Goal: Transaction & Acquisition: Purchase product/service

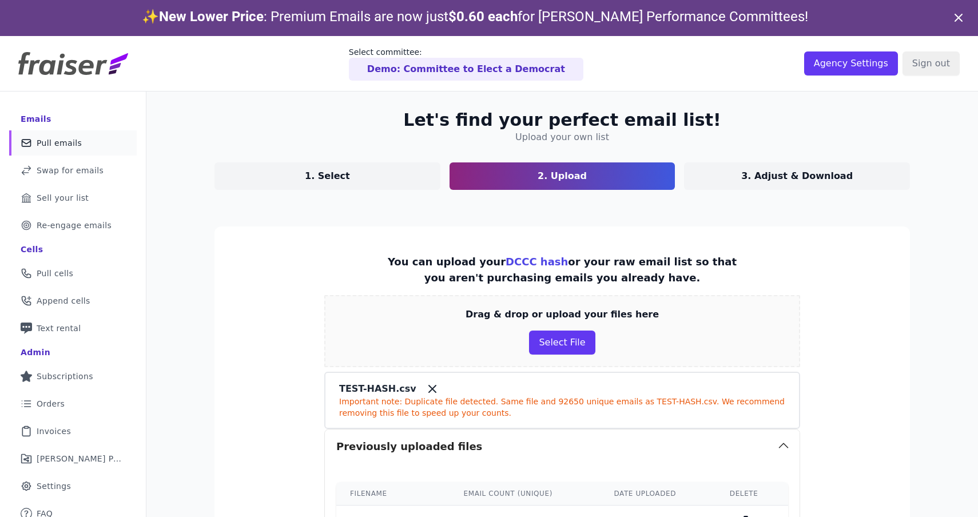
click at [94, 65] on img at bounding box center [73, 63] width 110 height 23
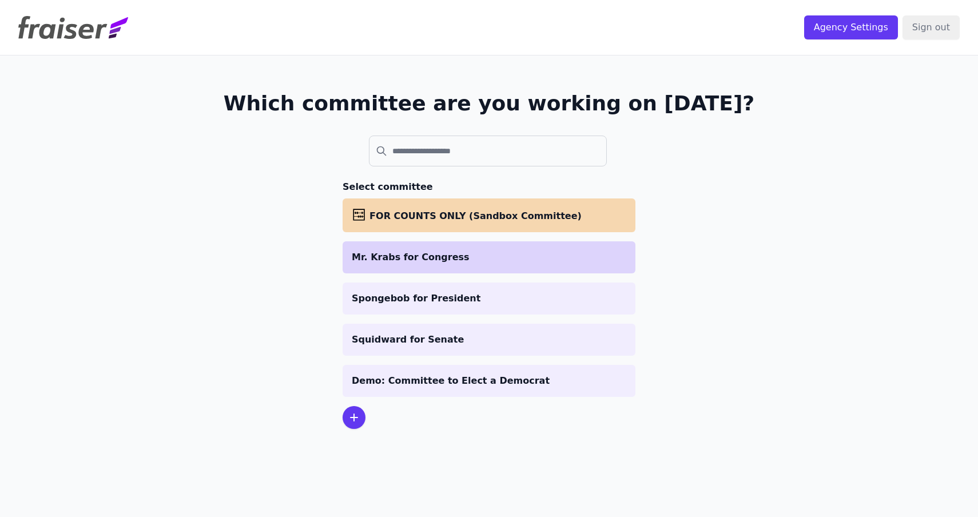
click at [450, 260] on p "Mr. Krabs for Congress" at bounding box center [489, 257] width 275 height 14
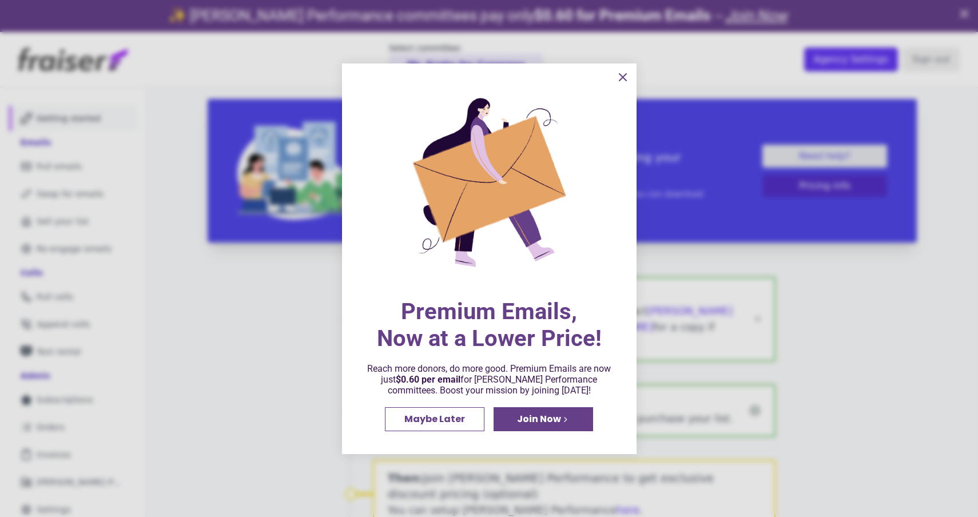
click at [623, 73] on icon "information" at bounding box center [623, 77] width 14 height 14
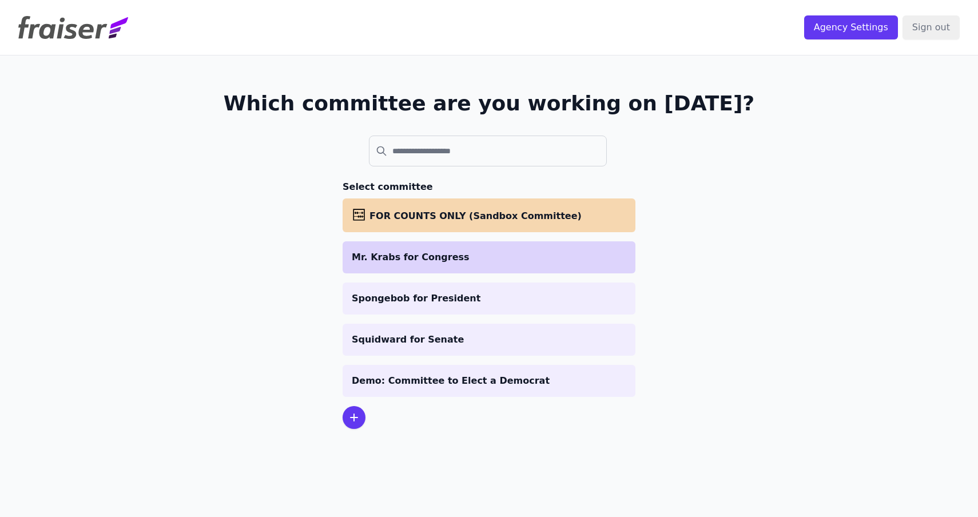
click at [381, 245] on li "Mr. Krabs for Congress" at bounding box center [489, 257] width 293 height 32
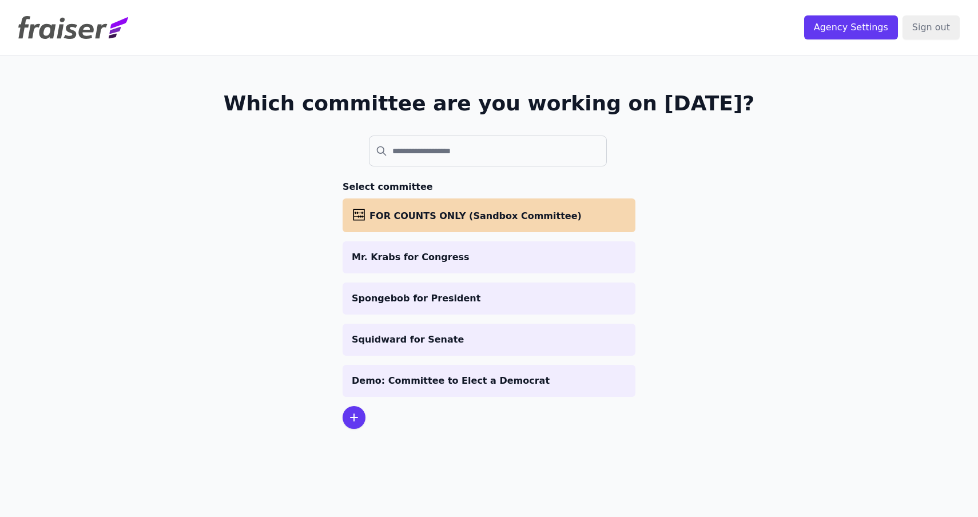
click at [435, 272] on li "Mr. Krabs for Congress" at bounding box center [489, 257] width 293 height 32
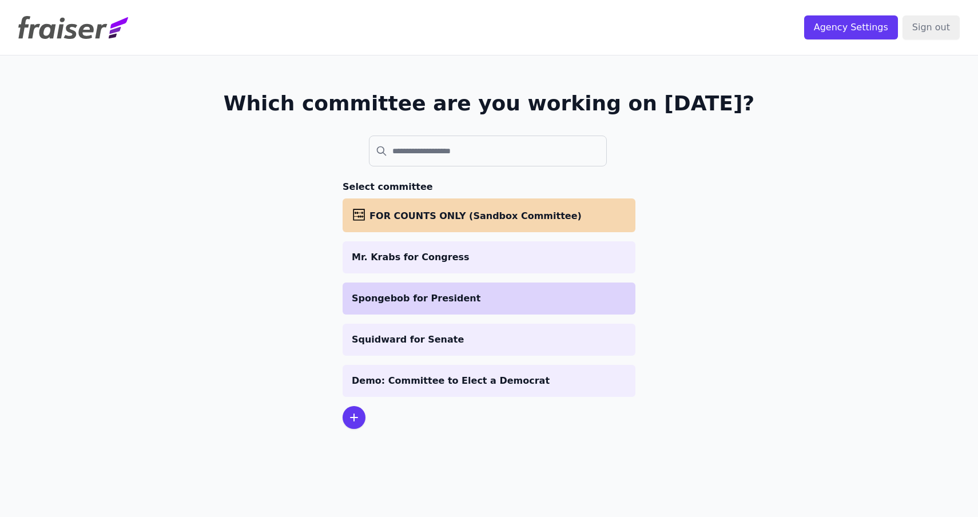
click at [409, 295] on p "Spongebob for President" at bounding box center [489, 299] width 275 height 14
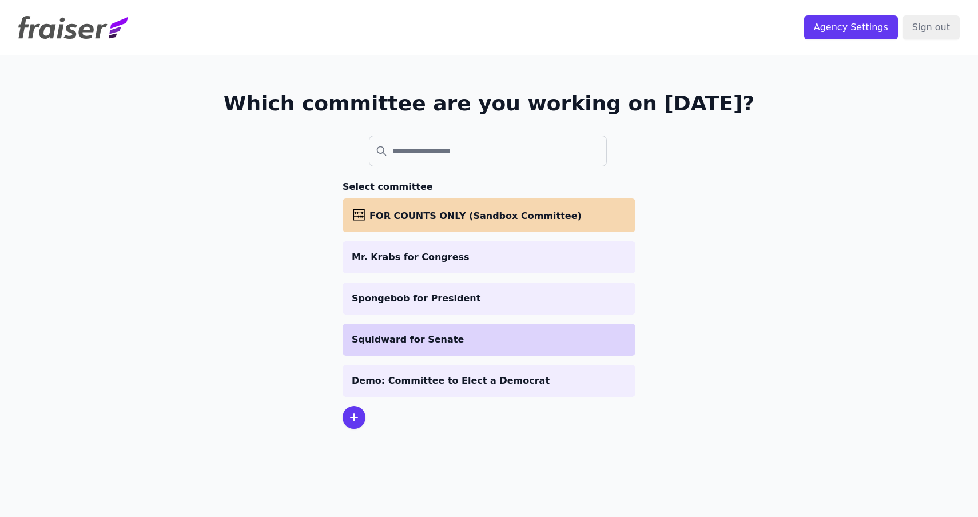
click at [387, 329] on li "Squidward for Senate" at bounding box center [489, 340] width 293 height 32
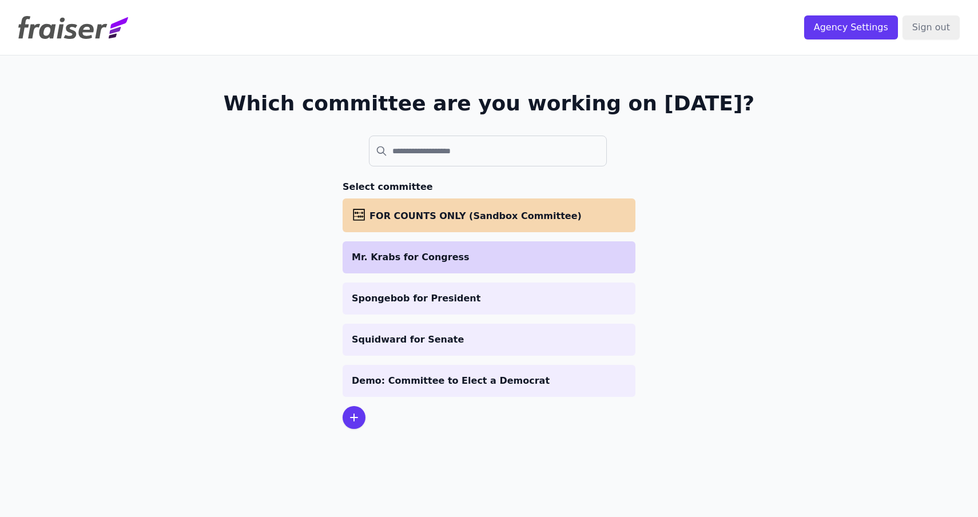
click at [425, 264] on li "Mr. Krabs for Congress" at bounding box center [489, 257] width 293 height 32
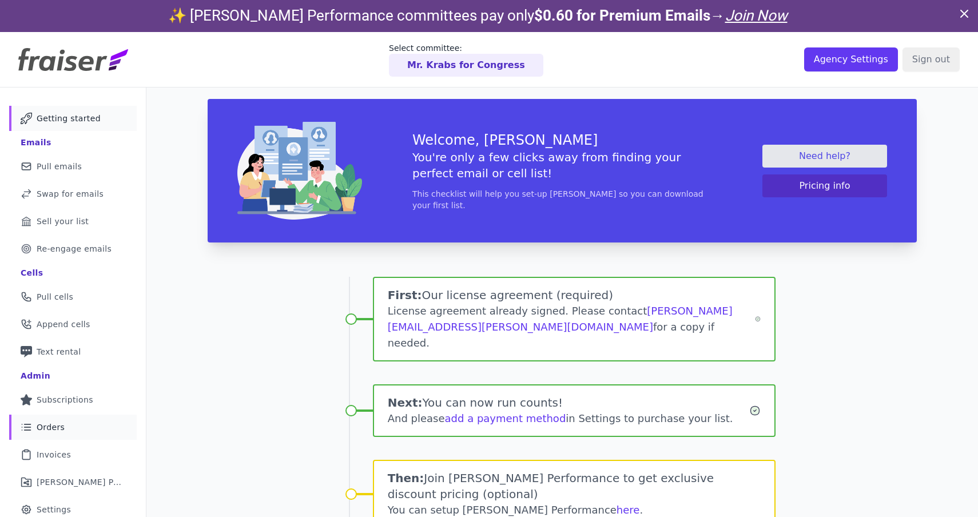
scroll to position [85, 0]
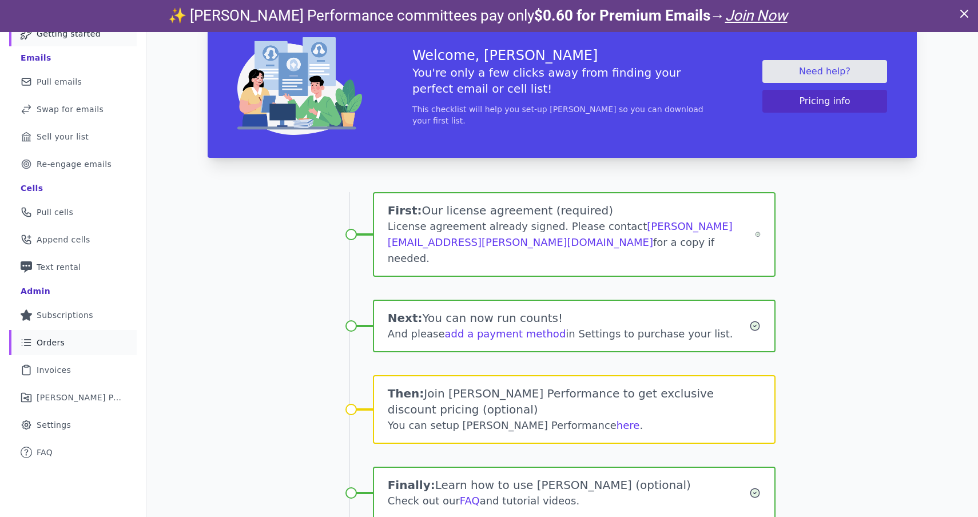
click at [63, 436] on link "Gear Icon Outline of a gear Settings" at bounding box center [73, 424] width 128 height 25
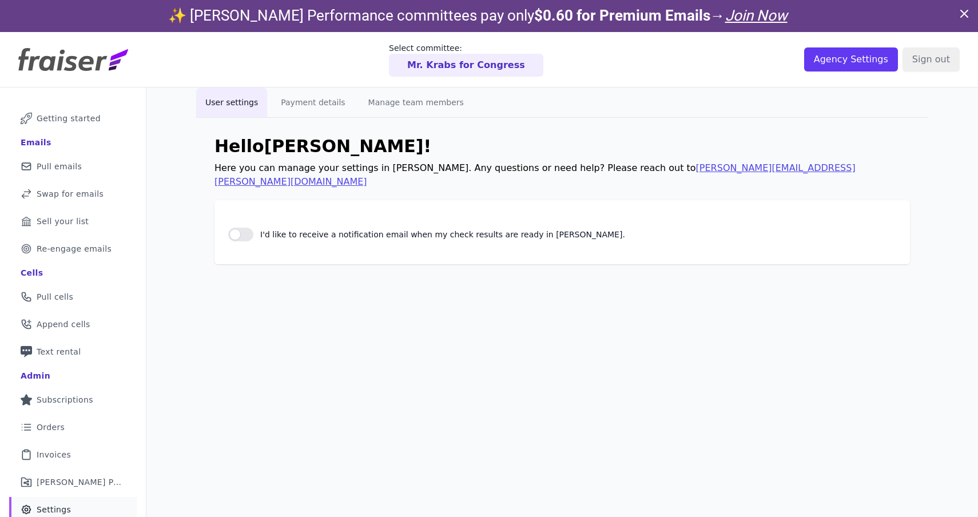
scroll to position [55, 0]
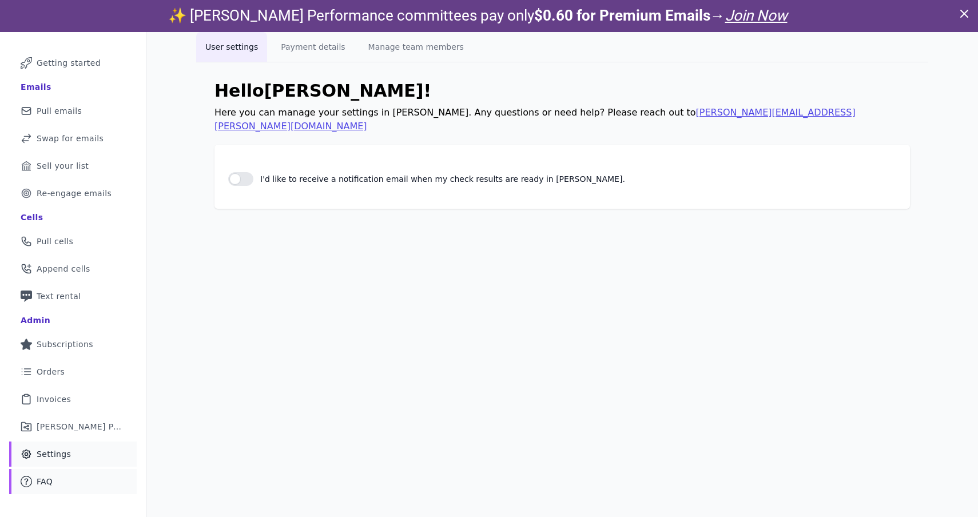
click at [56, 486] on link "Mail Icon Outline of a question FAQ" at bounding box center [73, 481] width 128 height 25
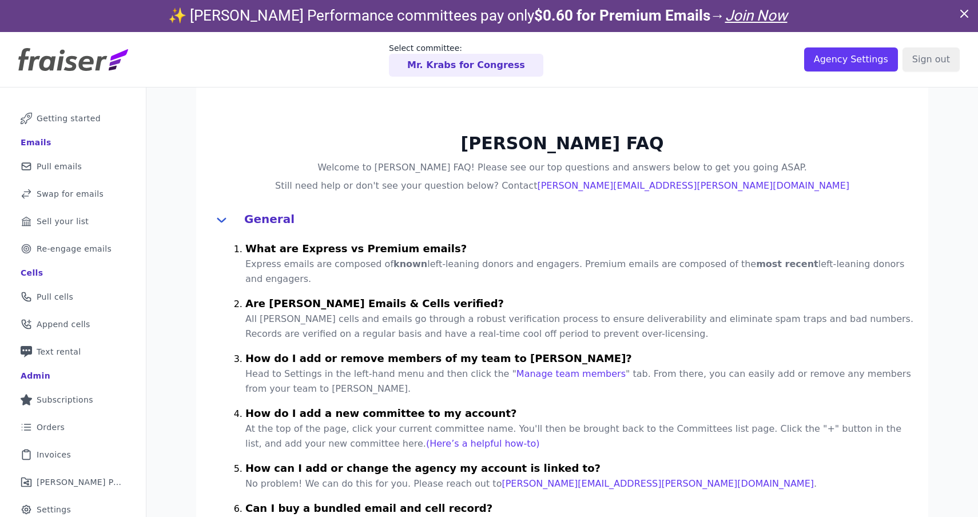
click at [81, 51] on img at bounding box center [73, 59] width 110 height 23
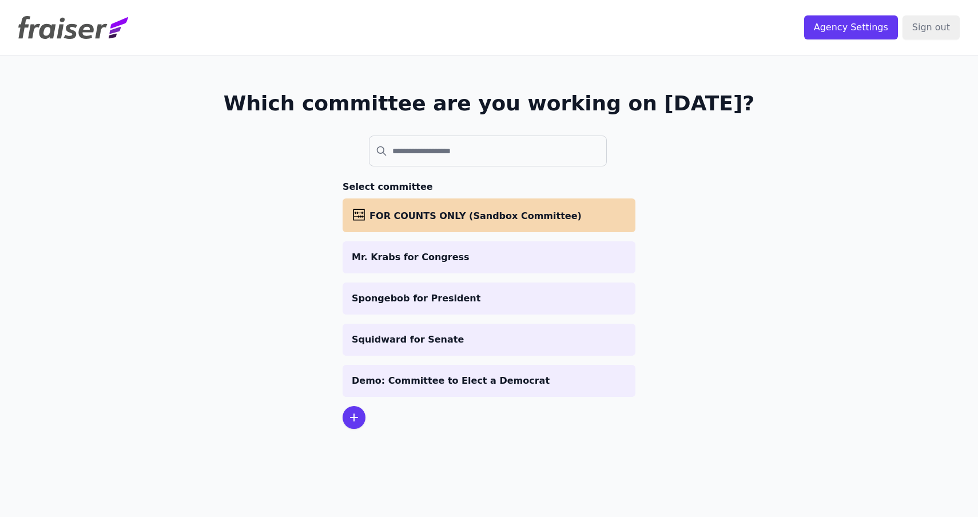
click at [356, 419] on icon at bounding box center [354, 418] width 14 height 14
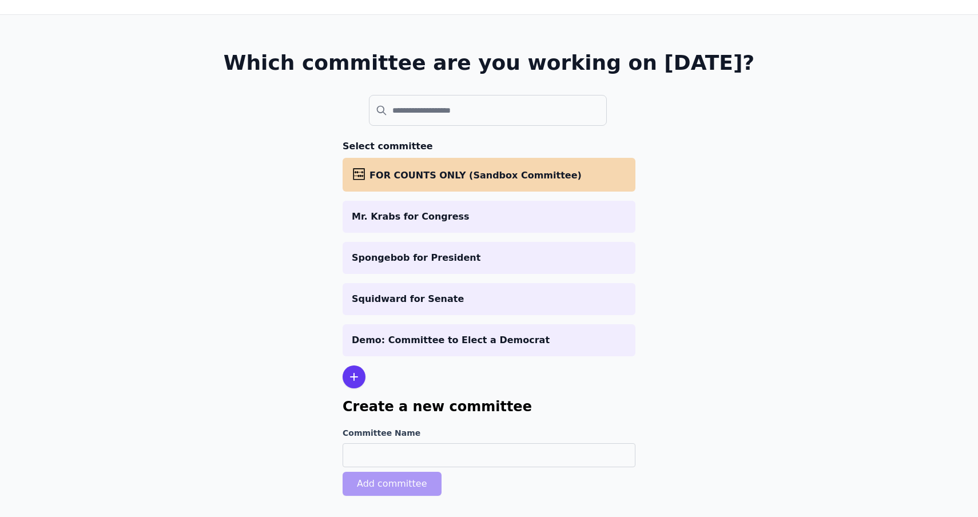
scroll to position [55, 0]
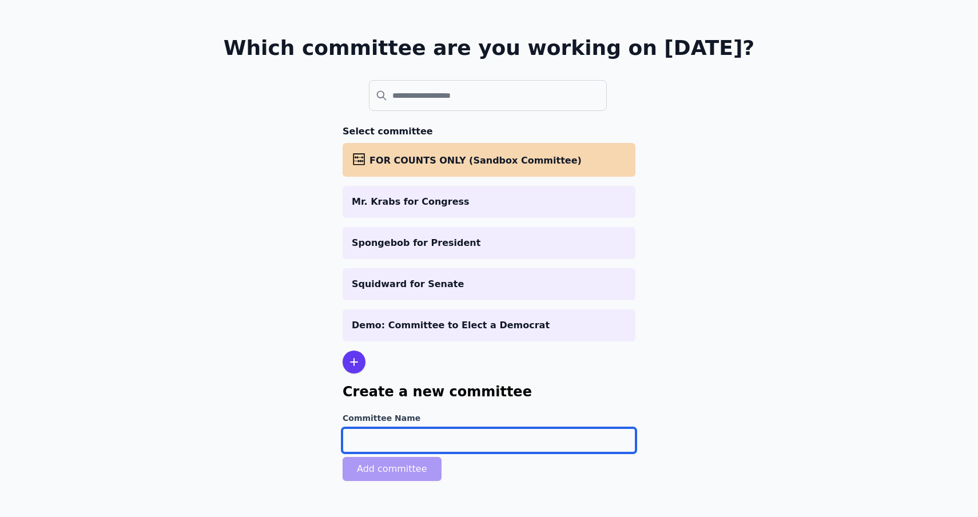
click at [358, 435] on input "Committee Name" at bounding box center [489, 440] width 293 height 24
type input "Patrick for Delegate"
click at [440, 443] on input "Patrick for Delegate" at bounding box center [489, 440] width 293 height 24
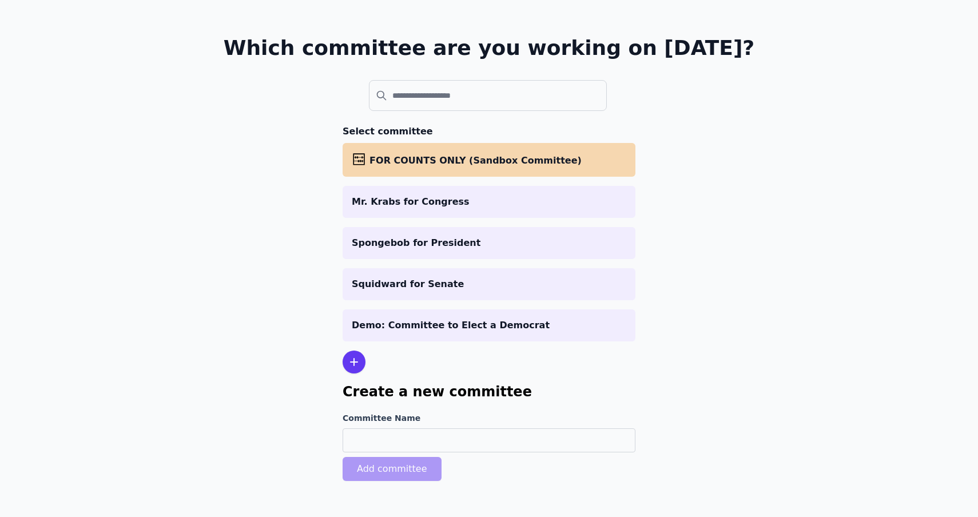
click at [816, 265] on div "Which committee are you working on today? Select committee abacus FOR COUNTS ON…" at bounding box center [489, 261] width 732 height 522
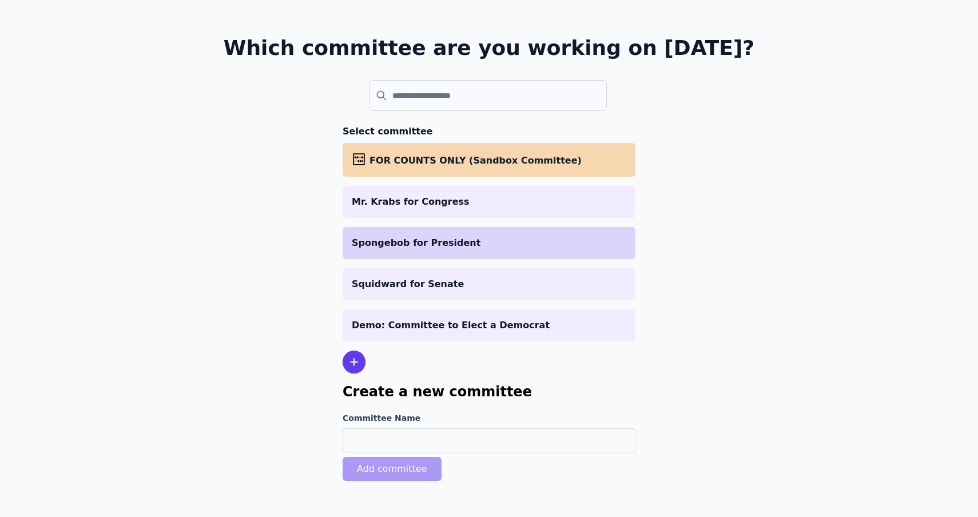
click at [511, 241] on p "Spongebob for President" at bounding box center [489, 243] width 275 height 14
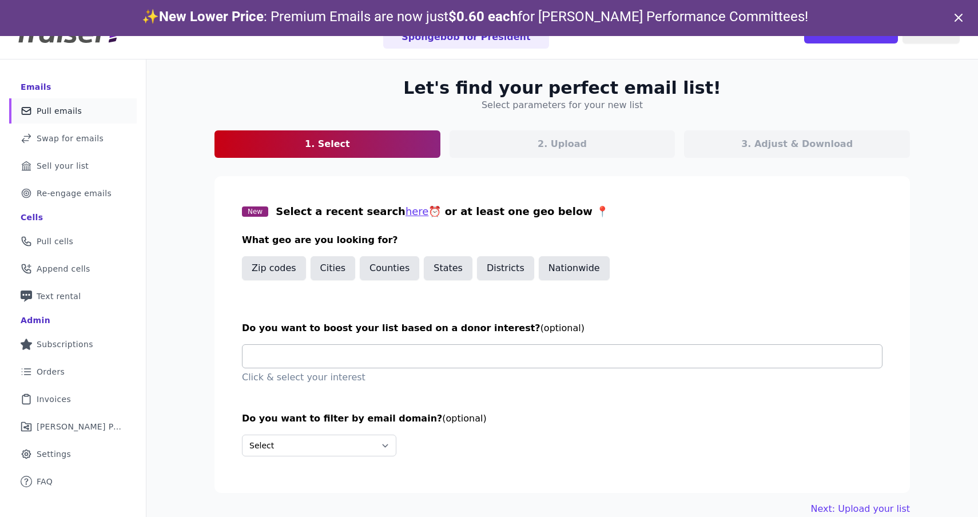
scroll to position [35, 0]
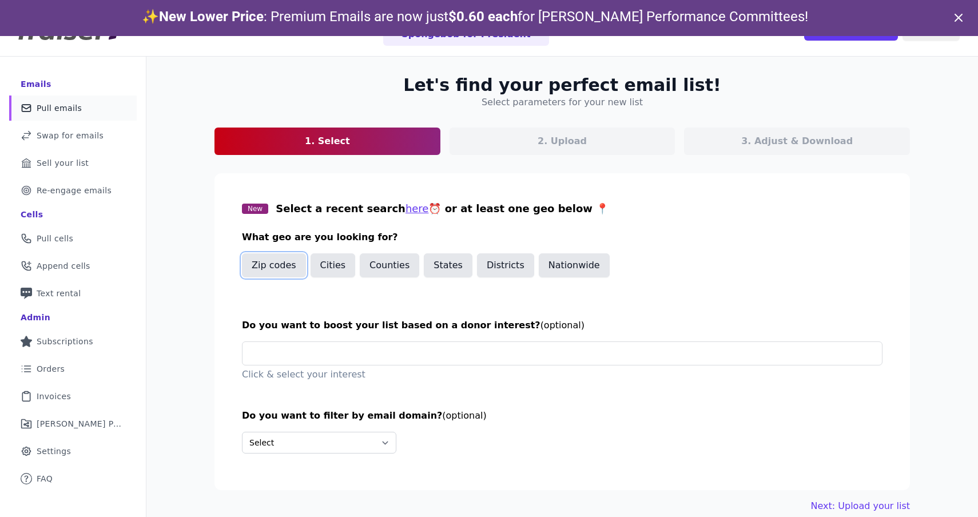
click at [259, 264] on button "Zip codes" at bounding box center [274, 265] width 64 height 24
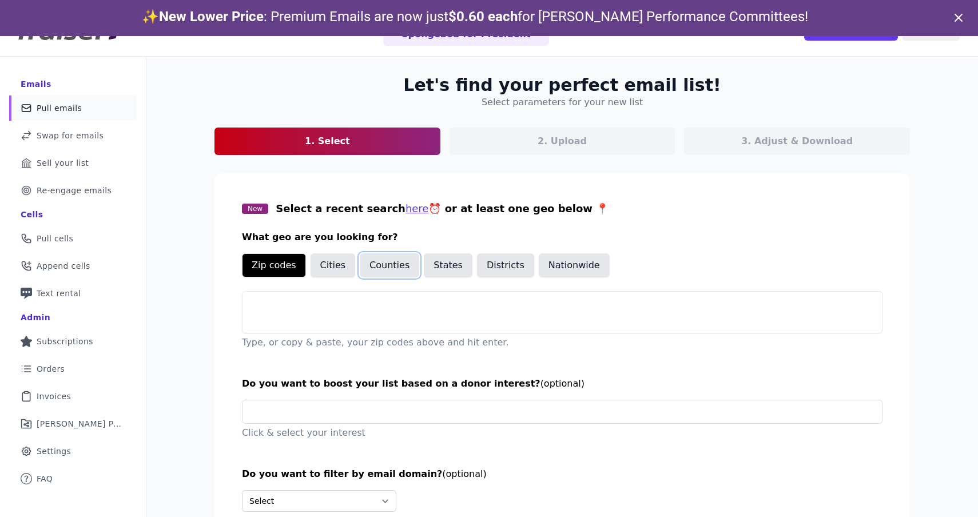
click at [396, 268] on button "Counties" at bounding box center [389, 265] width 59 height 24
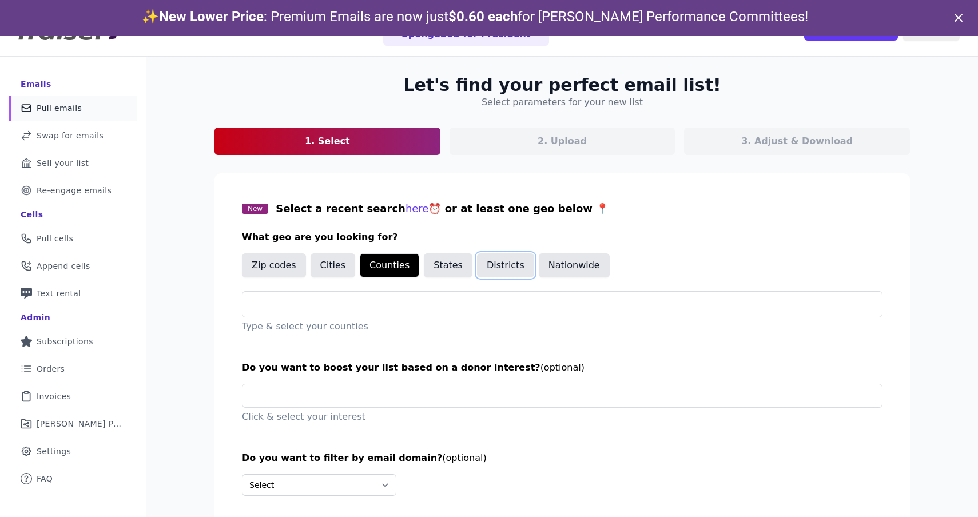
click at [494, 261] on button "Districts" at bounding box center [505, 265] width 57 height 24
click at [552, 261] on button "Nationwide" at bounding box center [574, 265] width 71 height 24
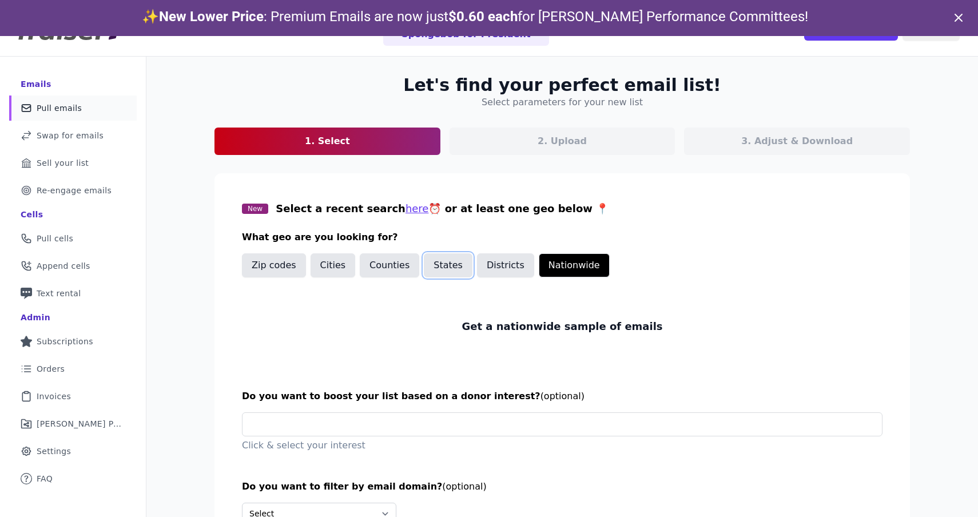
click at [426, 267] on button "States" at bounding box center [448, 265] width 49 height 24
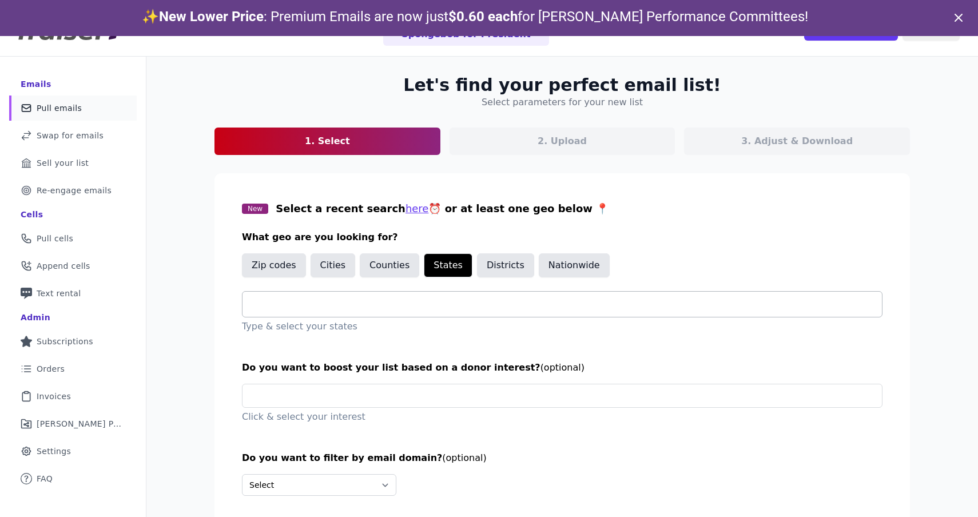
click at [389, 295] on div at bounding box center [567, 304] width 630 height 25
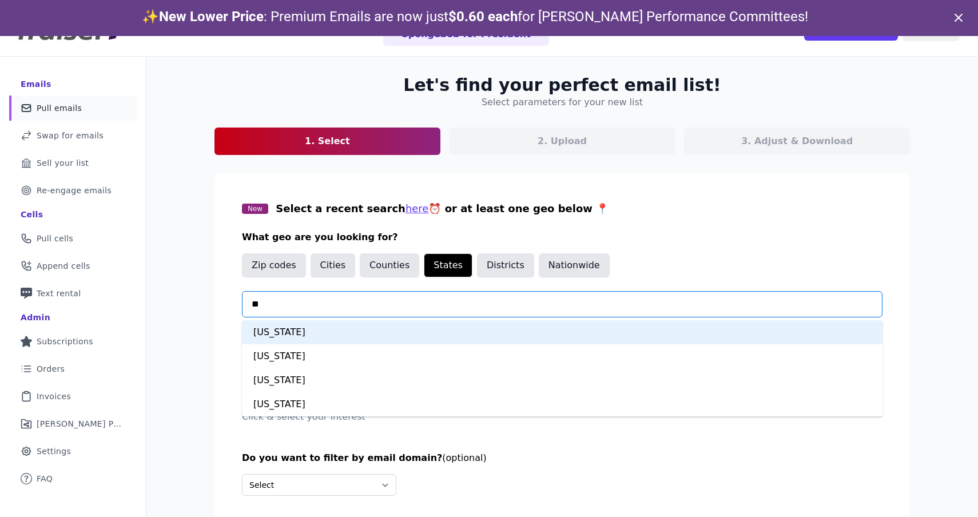
type input "***"
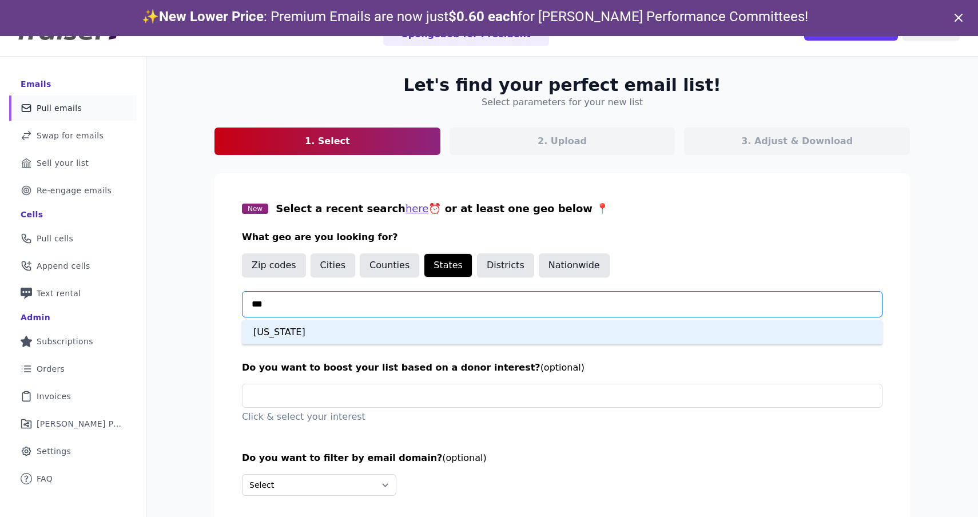
click at [353, 329] on div "California" at bounding box center [562, 332] width 641 height 24
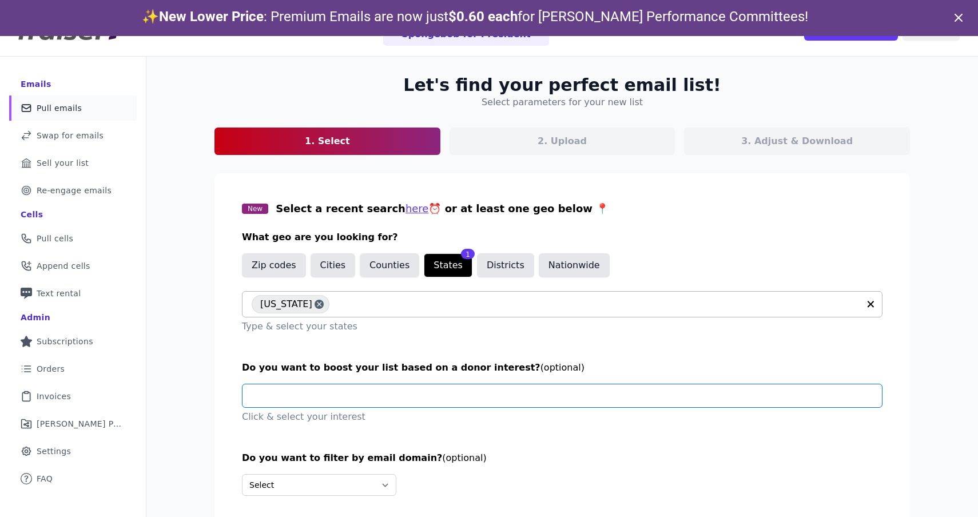
click at [354, 401] on input "text" at bounding box center [567, 395] width 630 height 23
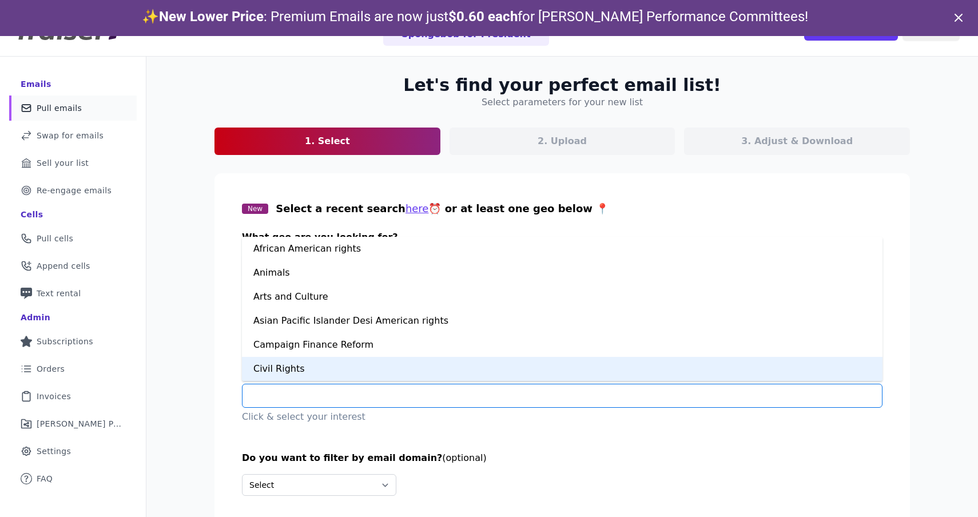
click at [305, 392] on input "text" at bounding box center [567, 395] width 630 height 23
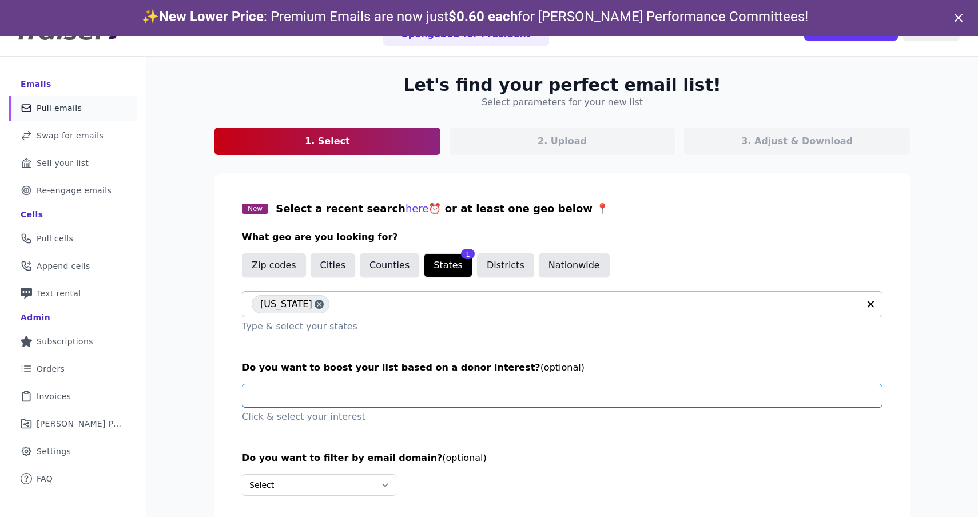
click at [323, 396] on input "text" at bounding box center [567, 395] width 630 height 23
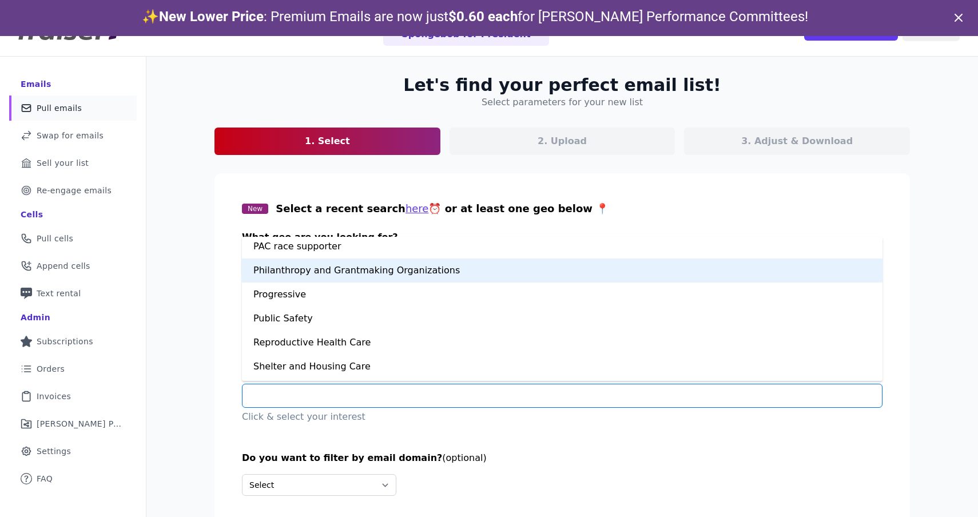
scroll to position [678, 0]
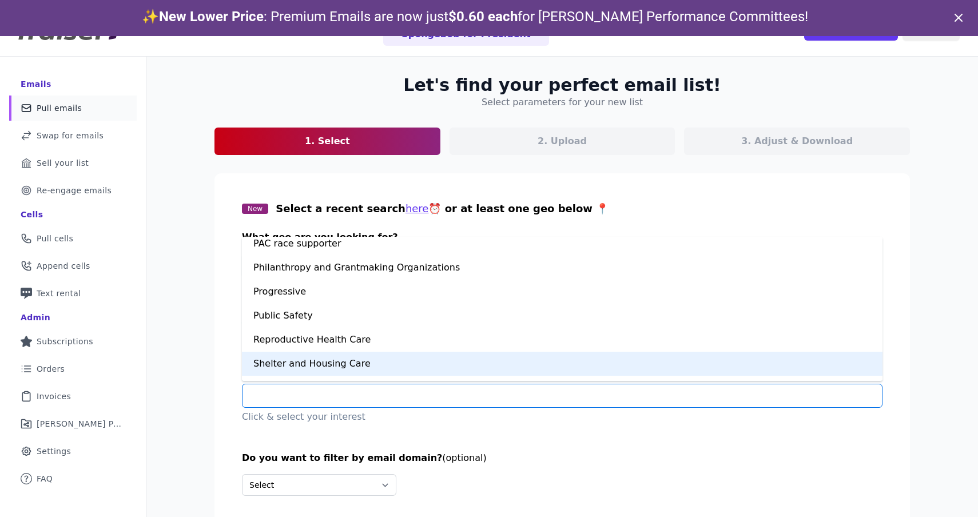
click at [332, 392] on input "text" at bounding box center [567, 395] width 630 height 23
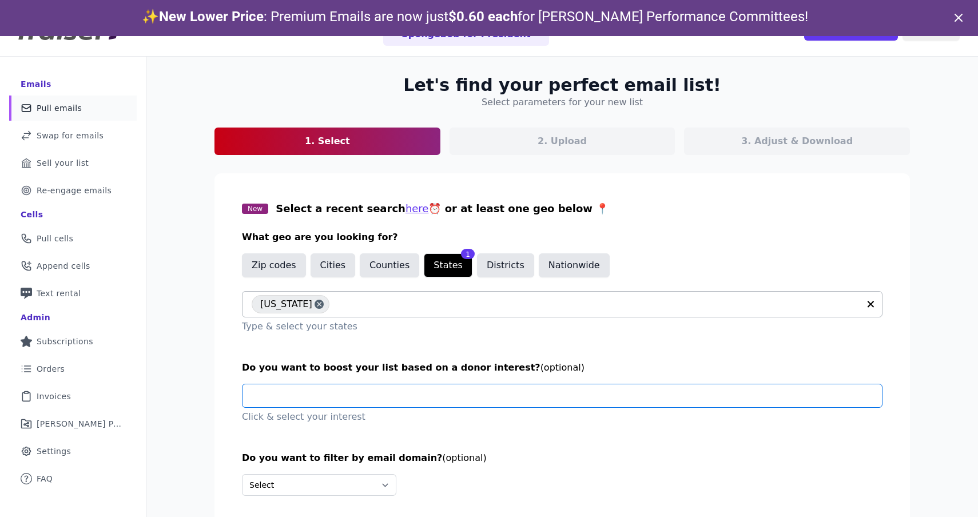
scroll to position [55, 0]
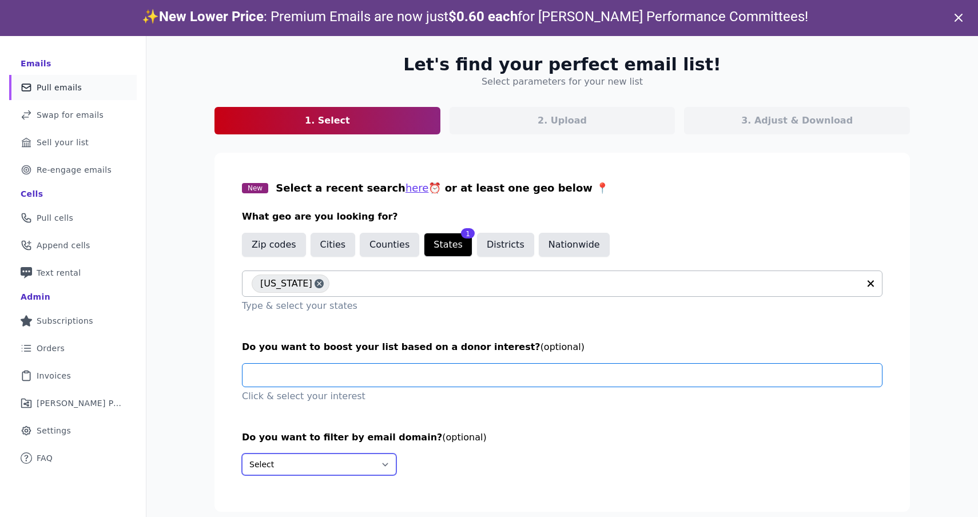
click at [291, 466] on select "Select Include only these domains Include none of these domains" at bounding box center [319, 465] width 154 height 22
click at [242, 454] on select "Select Include only these domains Include none of these domains" at bounding box center [319, 465] width 154 height 22
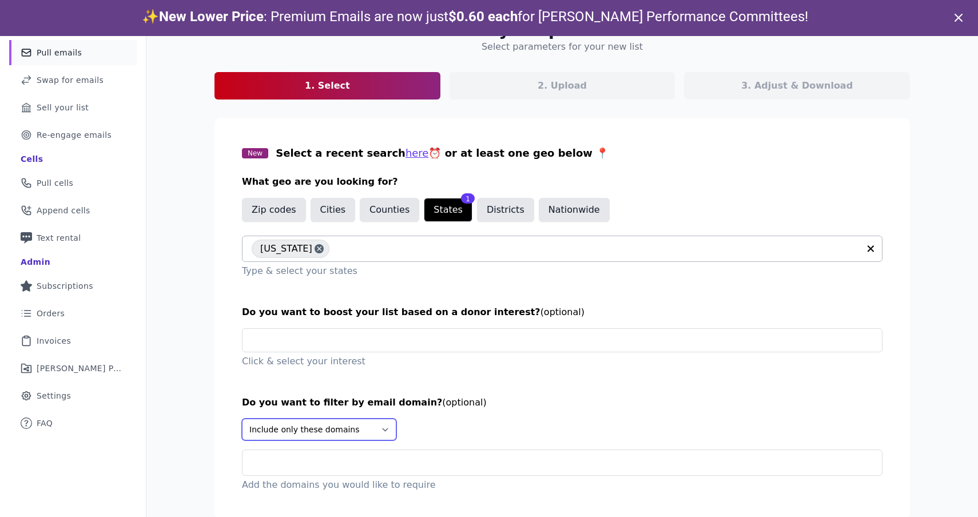
scroll to position [98, 0]
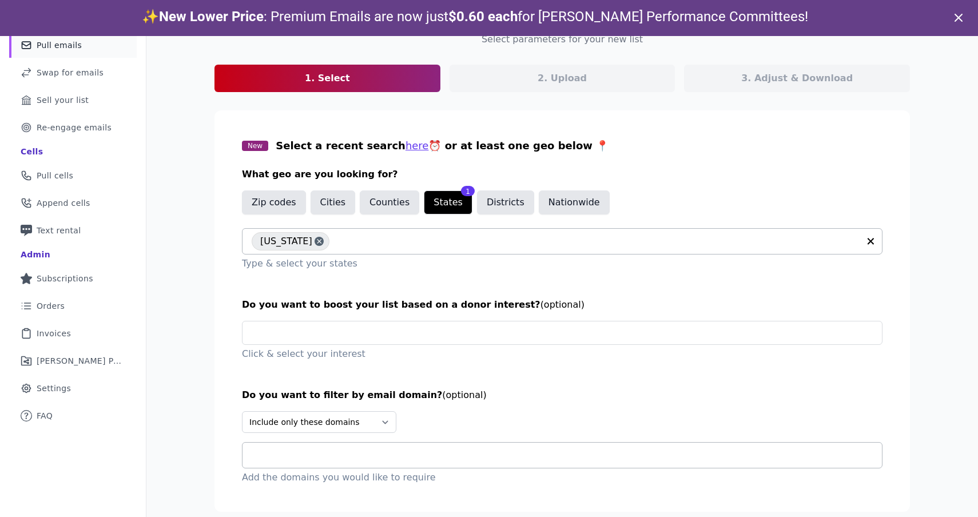
click at [364, 458] on input "text" at bounding box center [567, 455] width 630 height 14
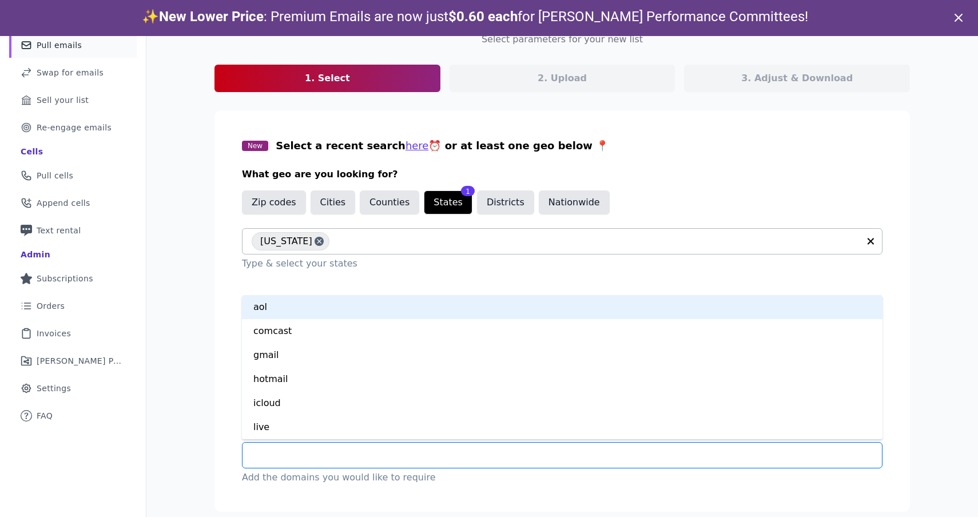
click at [364, 458] on input "text" at bounding box center [567, 455] width 630 height 14
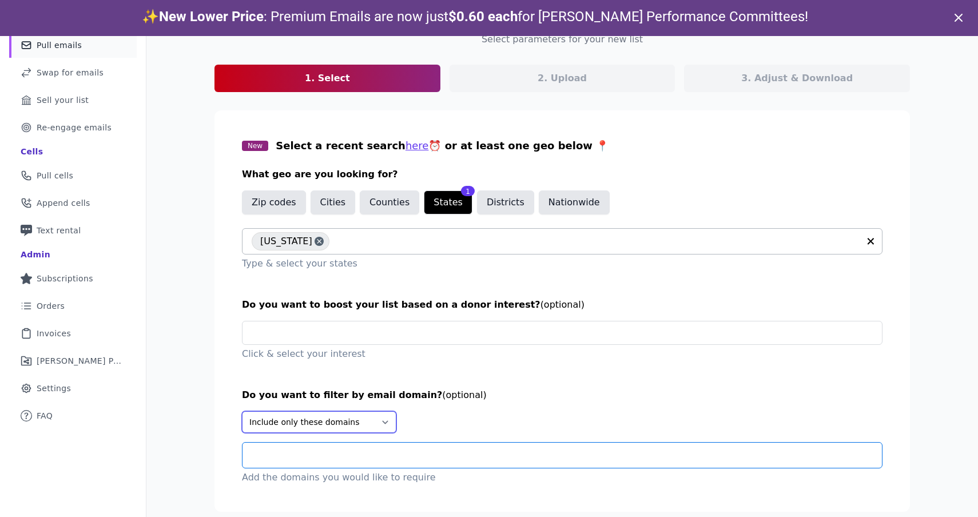
click at [353, 424] on select "Select Include only these domains Include none of these domains" at bounding box center [319, 422] width 154 height 22
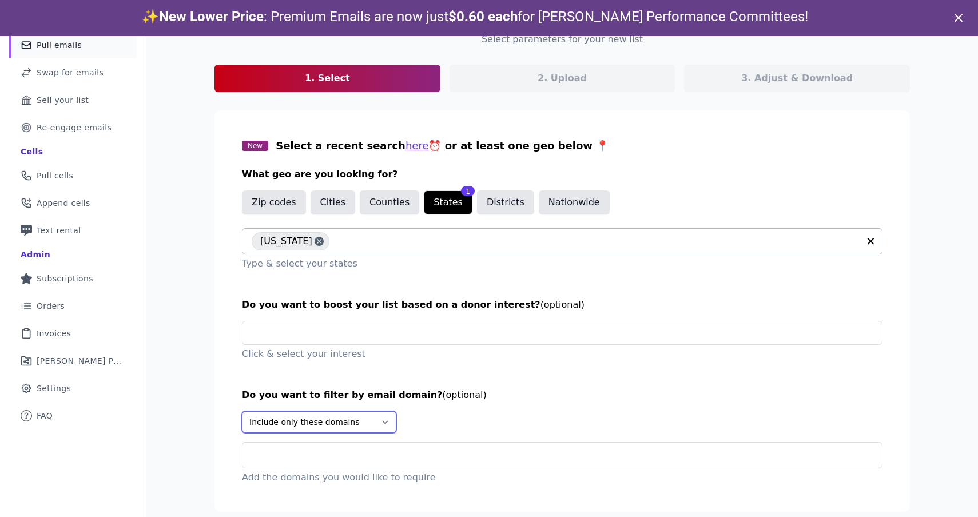
select select "Exclude"
click at [242, 411] on select "Select Include only these domains Include none of these domains" at bounding box center [319, 422] width 154 height 22
click at [345, 447] on div at bounding box center [567, 455] width 630 height 25
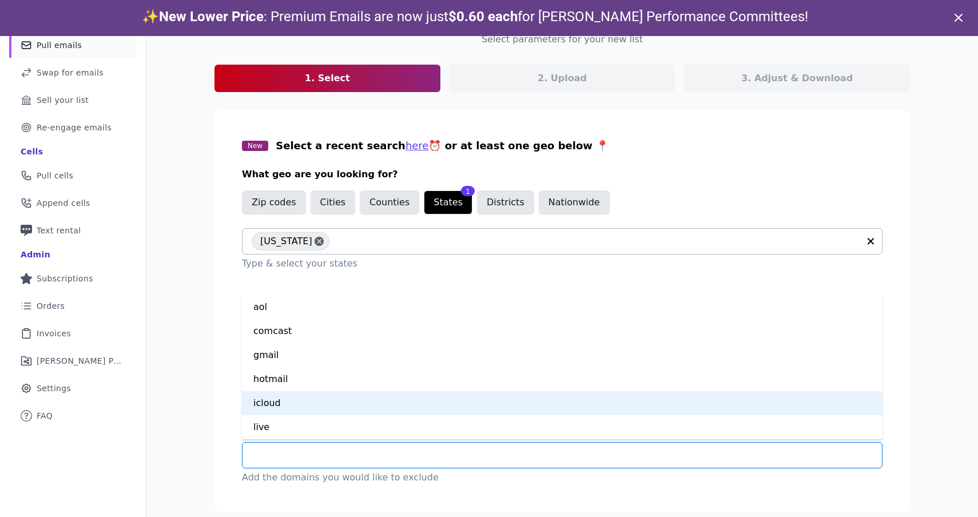
click at [202, 403] on div "Let's find your perfect email list! Select parameters for your new list 1. Sele…" at bounding box center [562, 273] width 732 height 559
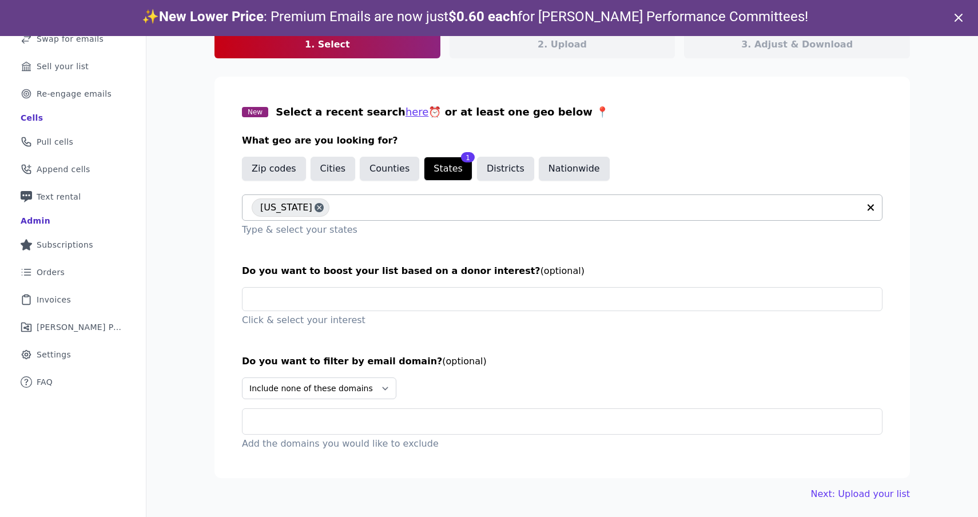
scroll to position [36, 0]
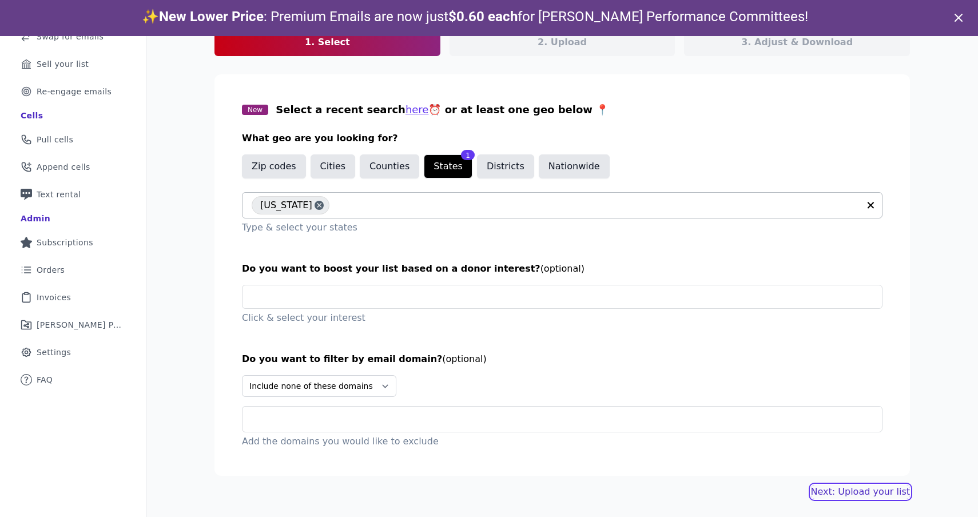
click at [853, 491] on link "Next: Upload your list" at bounding box center [860, 492] width 99 height 14
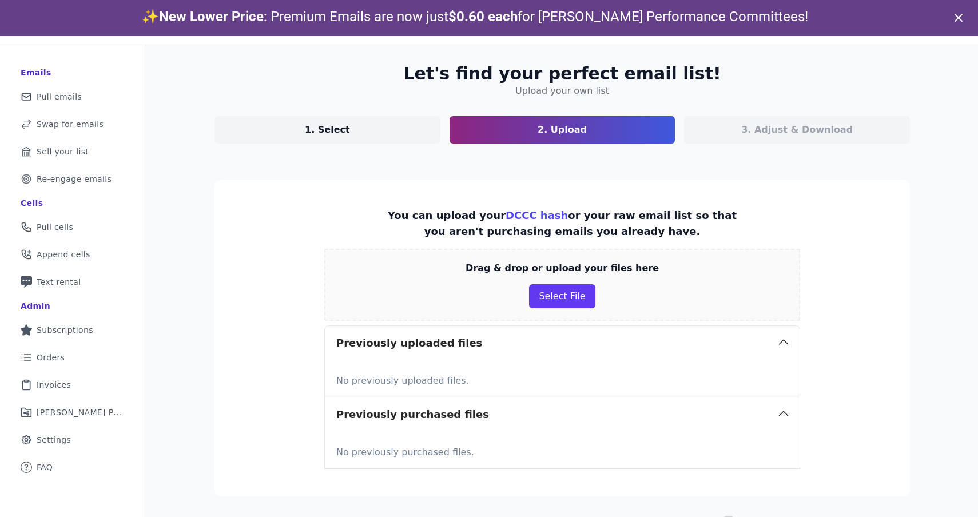
scroll to position [68, 0]
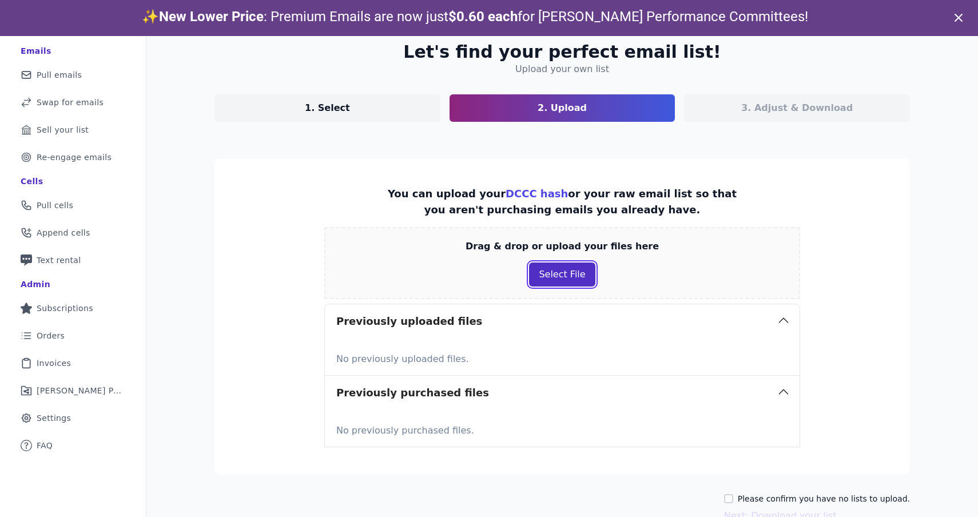
click at [560, 277] on button "Select File" at bounding box center [562, 274] width 66 height 24
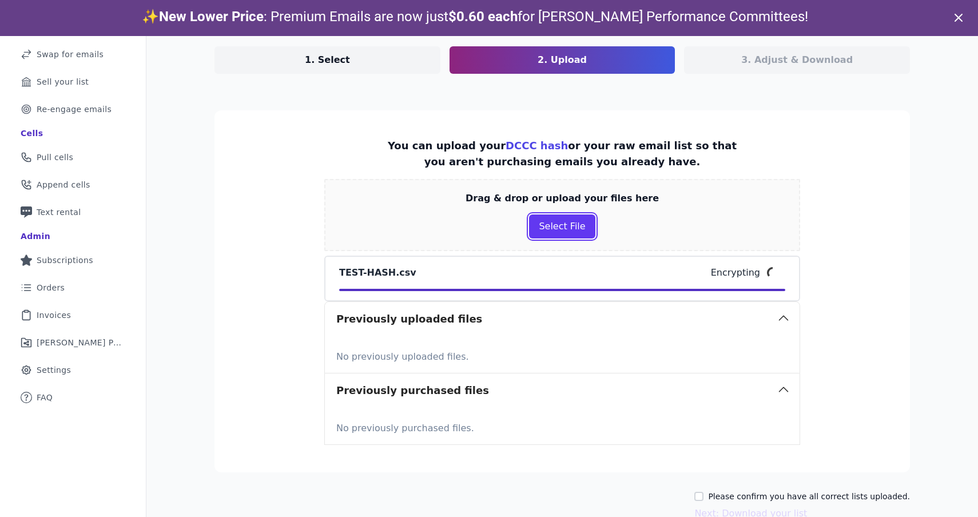
scroll to position [132, 0]
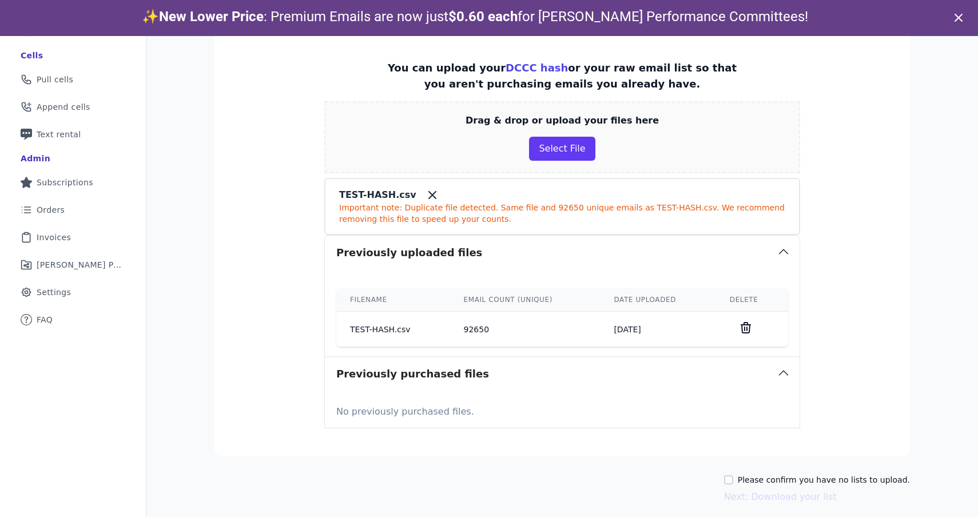
scroll to position [200, 0]
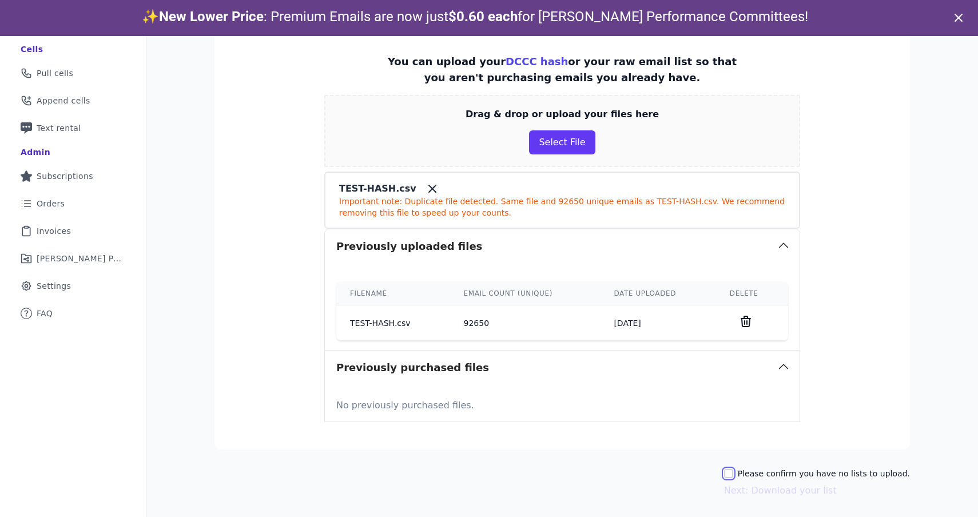
click at [733, 472] on input "Please confirm you have no lists to upload." at bounding box center [728, 473] width 9 height 9
checkbox input "true"
click at [777, 490] on button "Next: Download your list" at bounding box center [780, 491] width 113 height 14
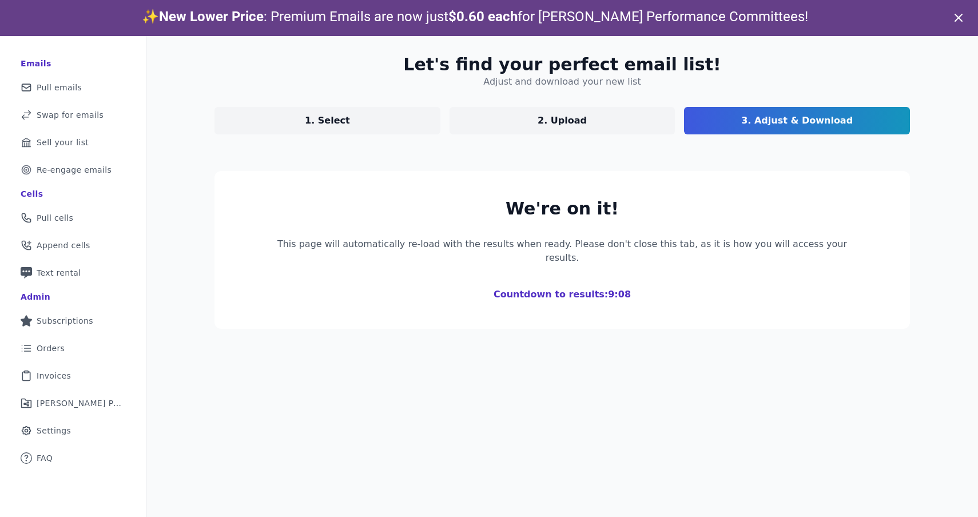
scroll to position [139, 0]
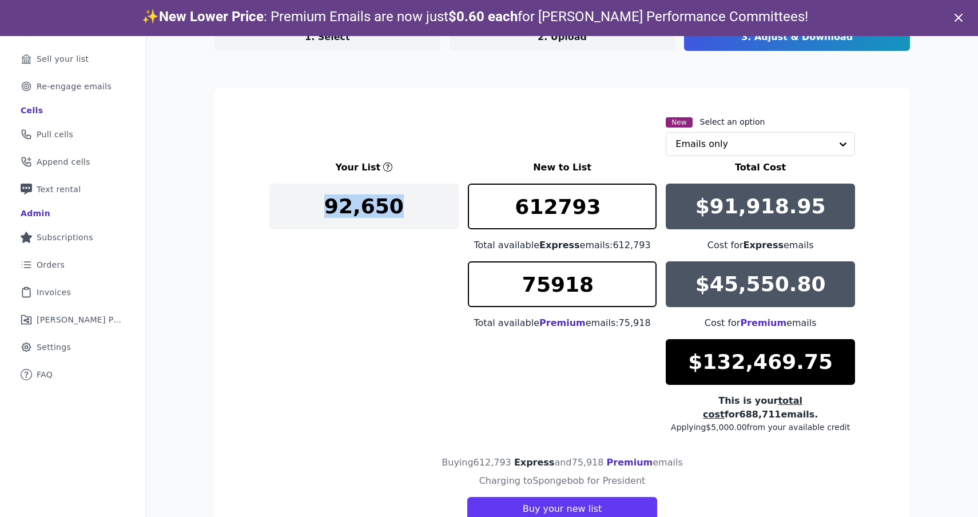
drag, startPoint x: 266, startPoint y: 199, endPoint x: 404, endPoint y: 204, distance: 137.9
click at [405, 205] on section "New Select an option Emails only Your List New to List Total Cost 92,650 612793…" at bounding box center [561, 317] width 695 height 461
drag, startPoint x: 608, startPoint y: 242, endPoint x: 652, endPoint y: 241, distance: 43.5
click at [653, 241] on div "Total available Express emails: 612,793" at bounding box center [562, 245] width 189 height 14
click at [618, 323] on div "Total available Premium emails: 75,918" at bounding box center [562, 323] width 189 height 14
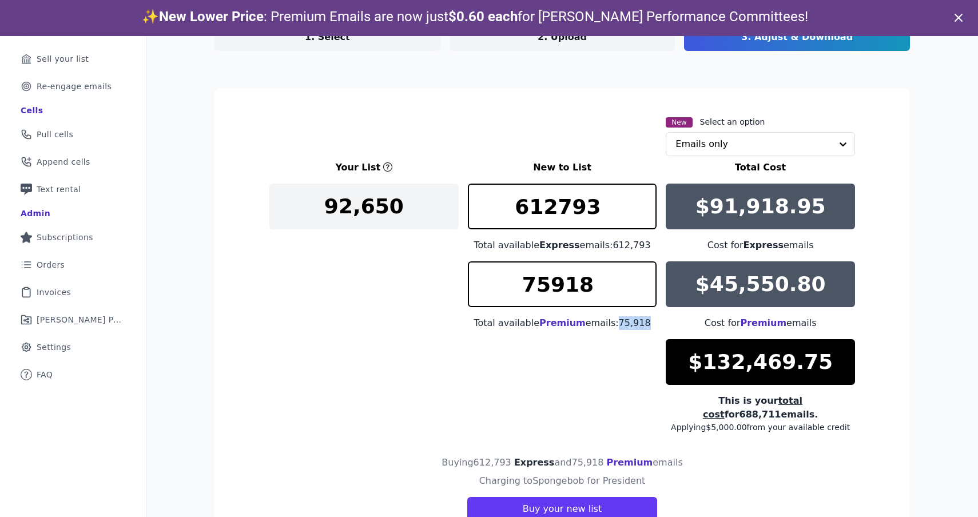
click at [618, 323] on div "Total available Premium emails: 75,918" at bounding box center [562, 323] width 189 height 14
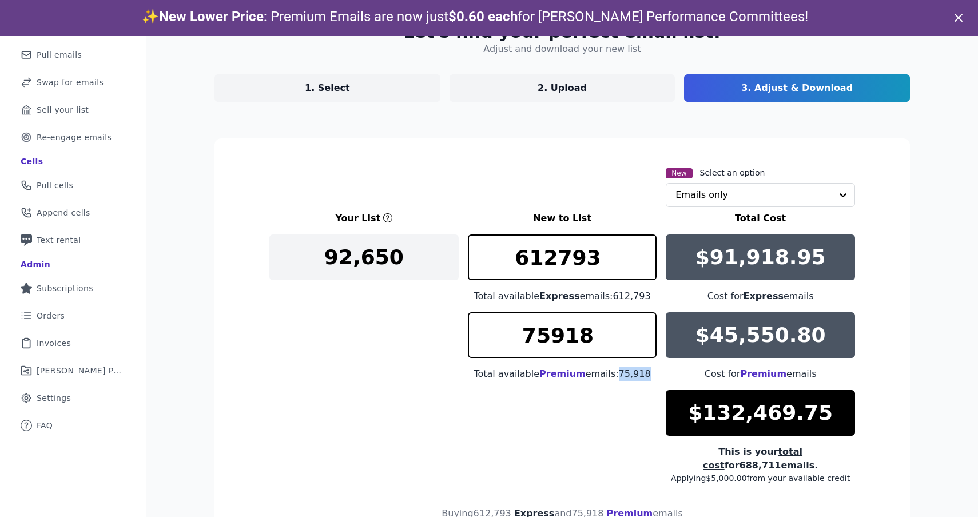
scroll to position [89, 0]
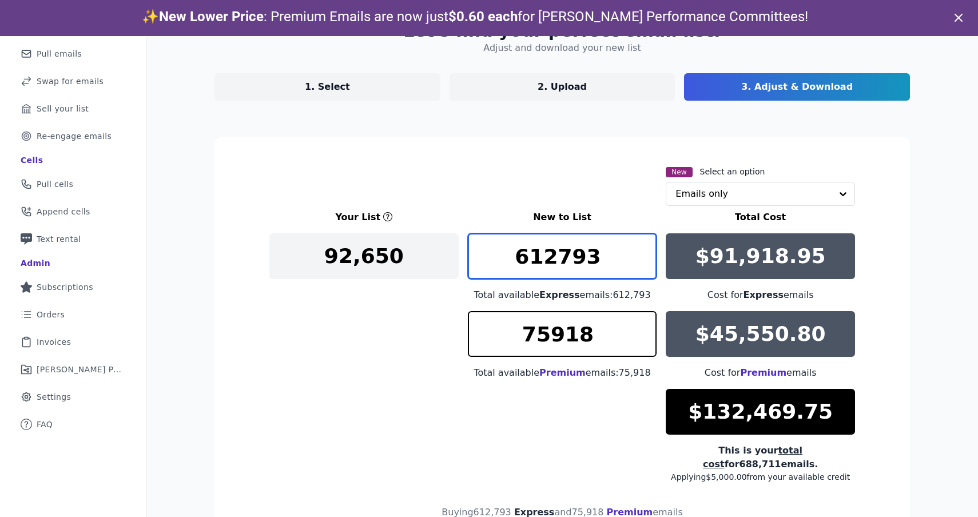
click at [593, 256] on input "612793" at bounding box center [562, 256] width 189 height 46
click at [646, 261] on input "612786" at bounding box center [562, 256] width 189 height 46
click at [575, 265] on input "612786" at bounding box center [562, 256] width 189 height 46
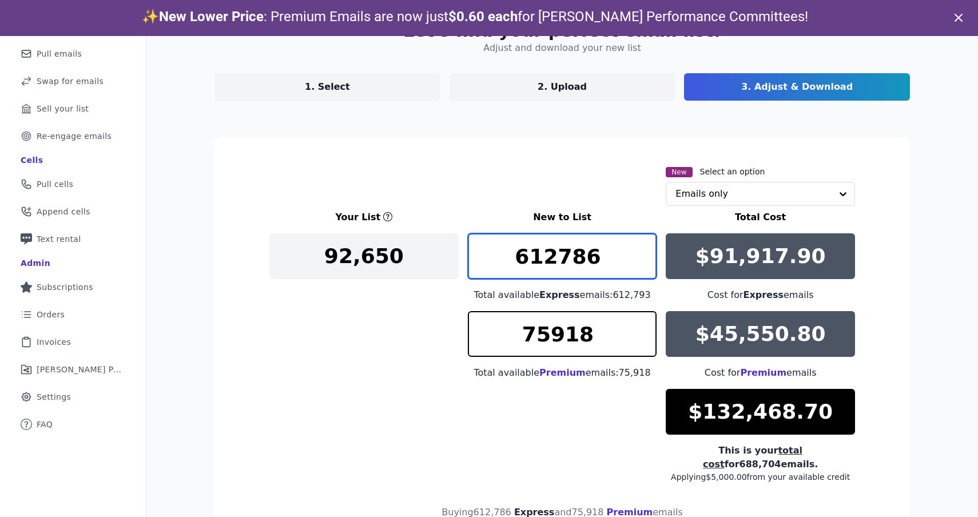
click at [575, 265] on input "612786" at bounding box center [562, 256] width 189 height 46
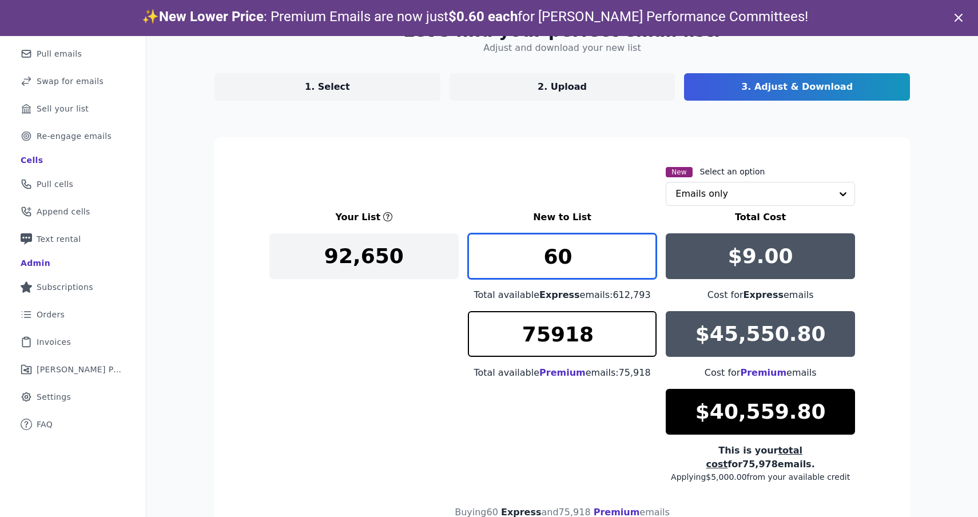
type input "6"
type input "0"
type input "5000"
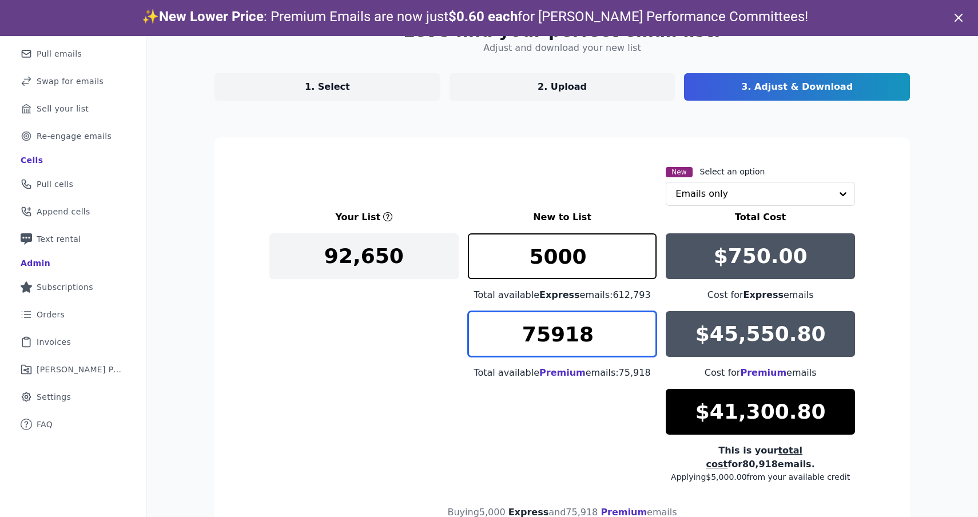
click at [565, 348] on input "75918" at bounding box center [562, 334] width 189 height 46
type input "5000"
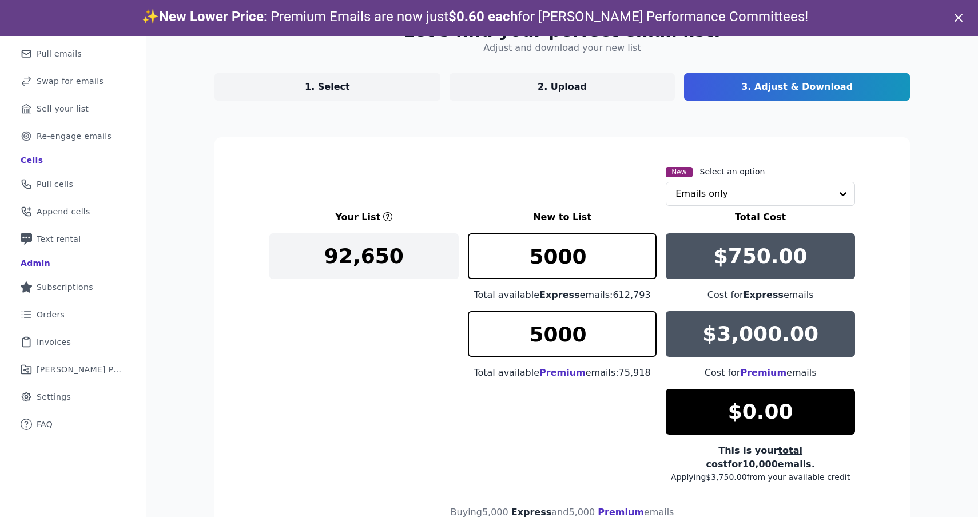
click at [413, 352] on div "Your List New to List Total Cost 92,650 5000 Total available Express emails: 61…" at bounding box center [562, 346] width 586 height 272
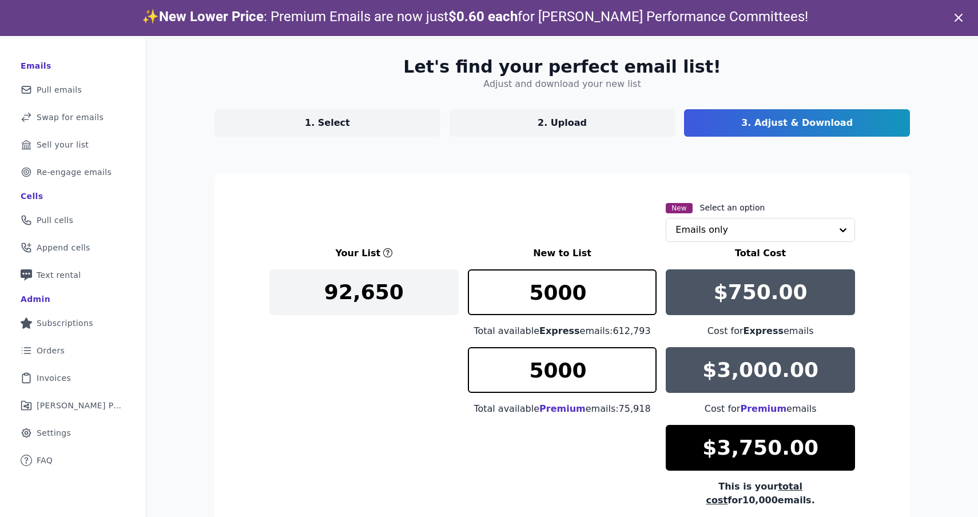
scroll to position [71, 0]
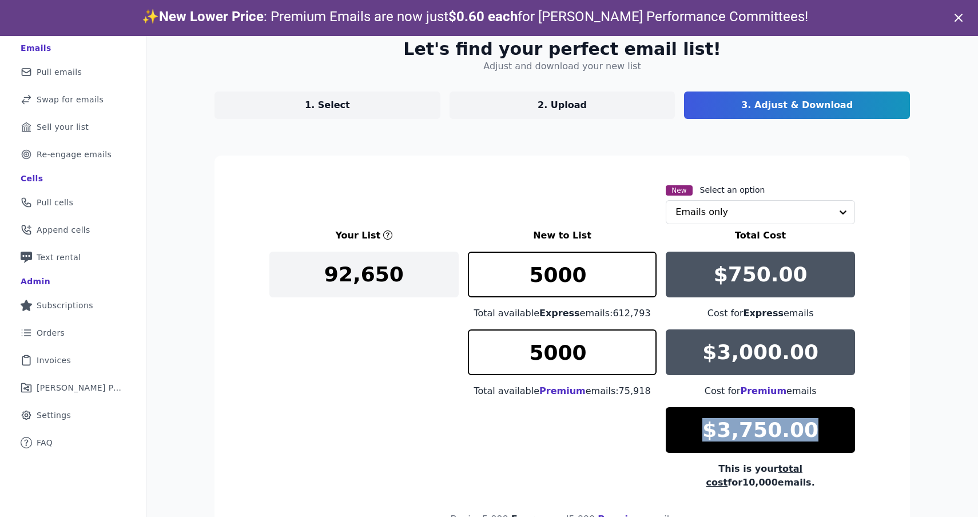
drag, startPoint x: 705, startPoint y: 431, endPoint x: 820, endPoint y: 428, distance: 114.4
click at [820, 428] on div "$3,750.00" at bounding box center [760, 430] width 189 height 46
click at [752, 210] on input "text" at bounding box center [753, 212] width 156 height 23
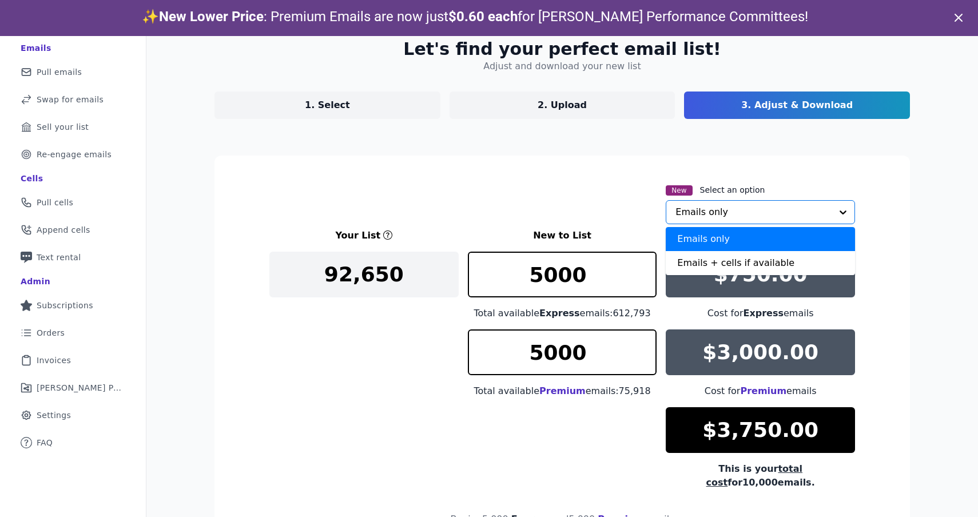
click at [722, 209] on input "text" at bounding box center [753, 212] width 156 height 23
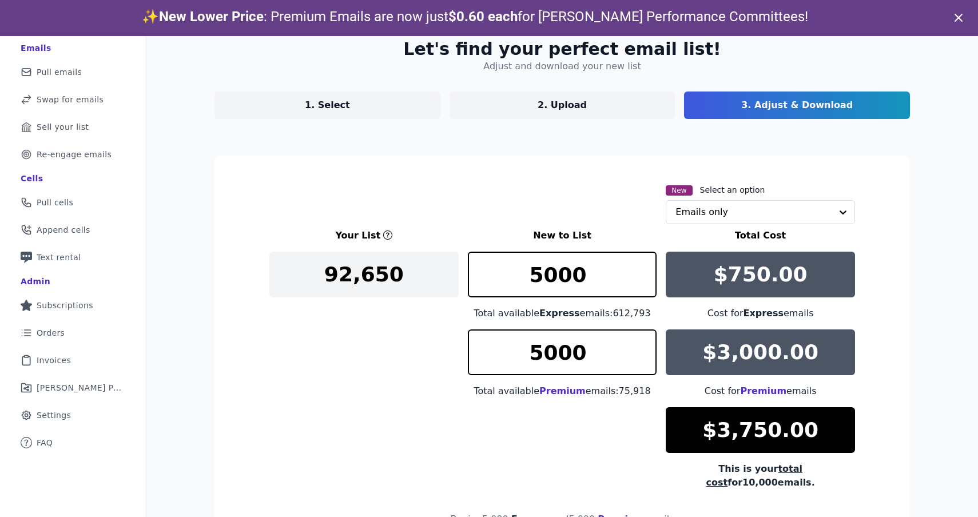
click at [889, 186] on section "New Select an option Emails only Your List New to List Total Cost 92,650 5000 T…" at bounding box center [561, 381] width 695 height 450
click at [844, 212] on div at bounding box center [843, 212] width 23 height 23
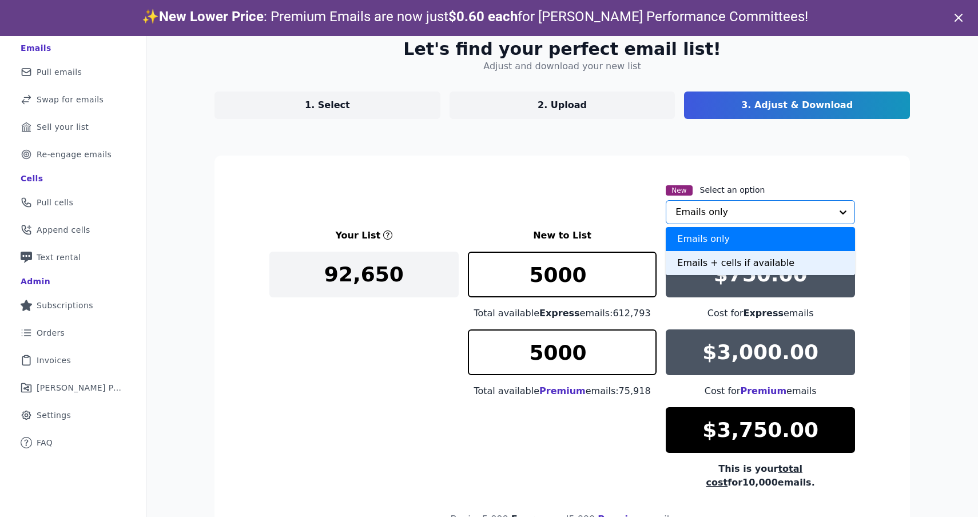
click at [777, 263] on div "Emails + cells if available" at bounding box center [760, 263] width 189 height 24
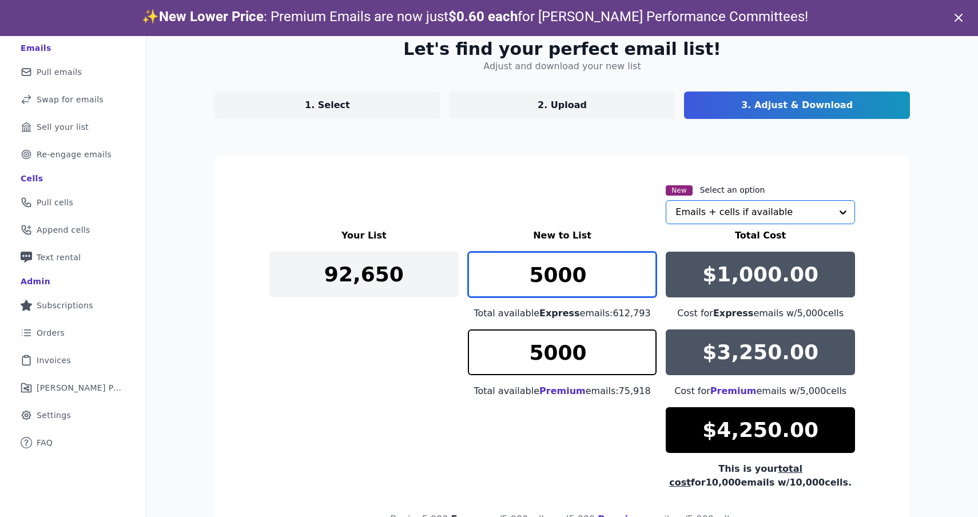
click at [562, 275] on input "5000" at bounding box center [562, 275] width 189 height 46
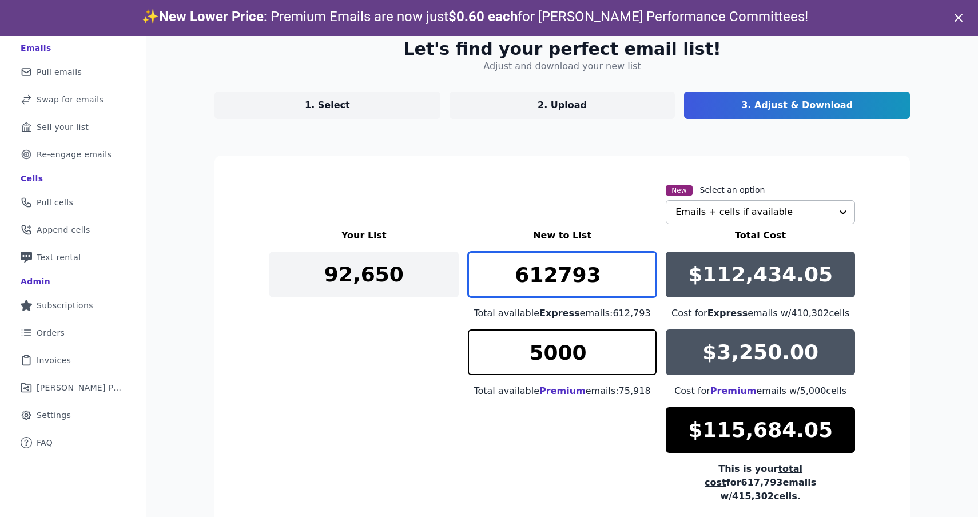
type input "612793"
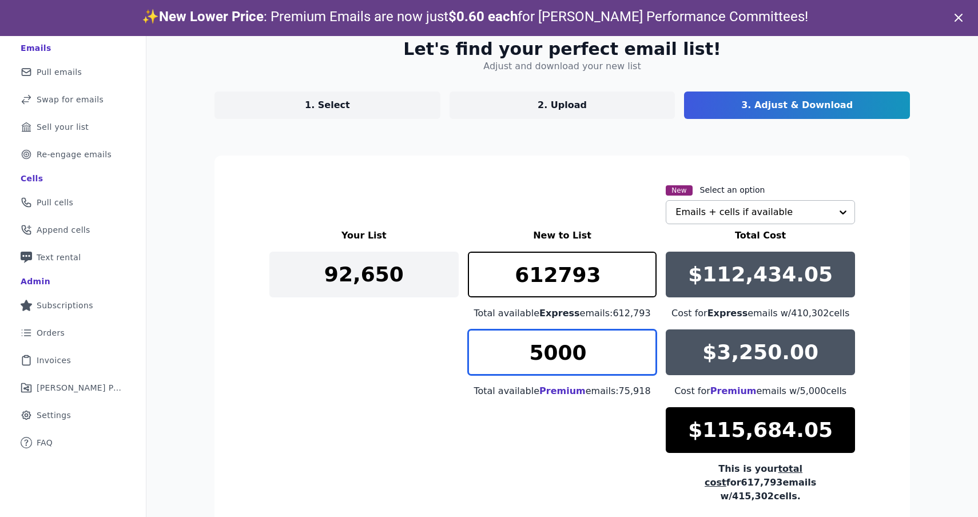
click at [566, 359] on input "5000" at bounding box center [562, 352] width 189 height 46
type input "75918"
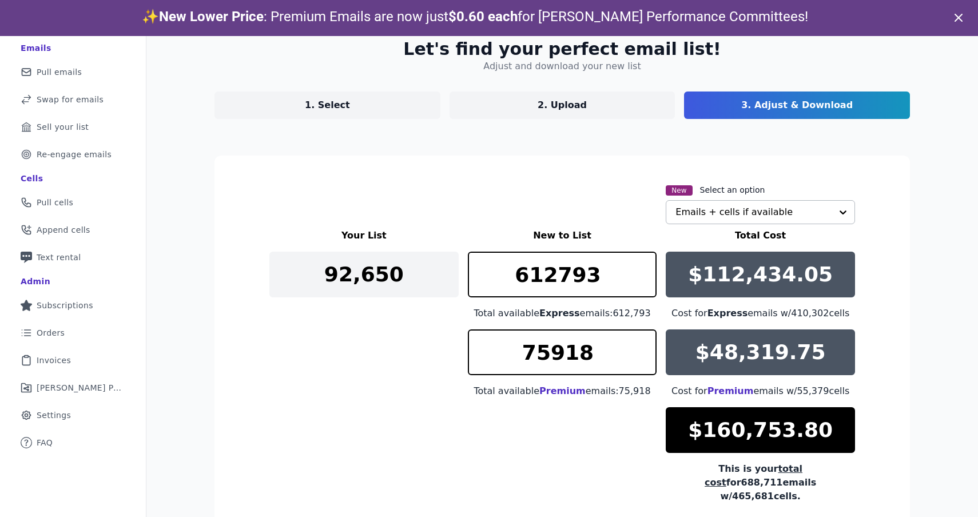
click at [902, 367] on section "New Select an option Emails + cells if available Your List New to List Total Co…" at bounding box center [561, 387] width 695 height 463
drag, startPoint x: 793, startPoint y: 315, endPoint x: 825, endPoint y: 315, distance: 32.0
click at [825, 315] on div "Cost for Express emails w/ 410,302 cells" at bounding box center [760, 314] width 189 height 14
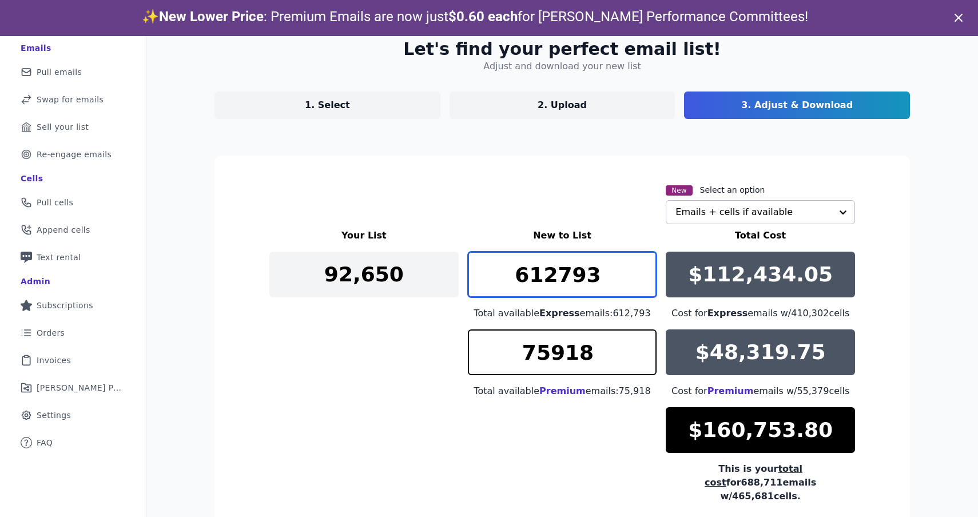
click at [561, 281] on input "612793" at bounding box center [562, 275] width 189 height 46
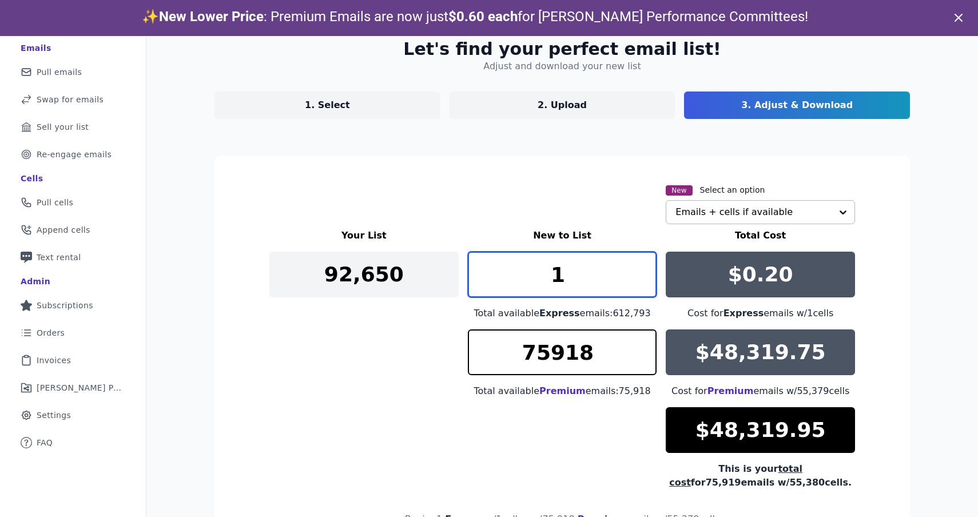
type input "1"
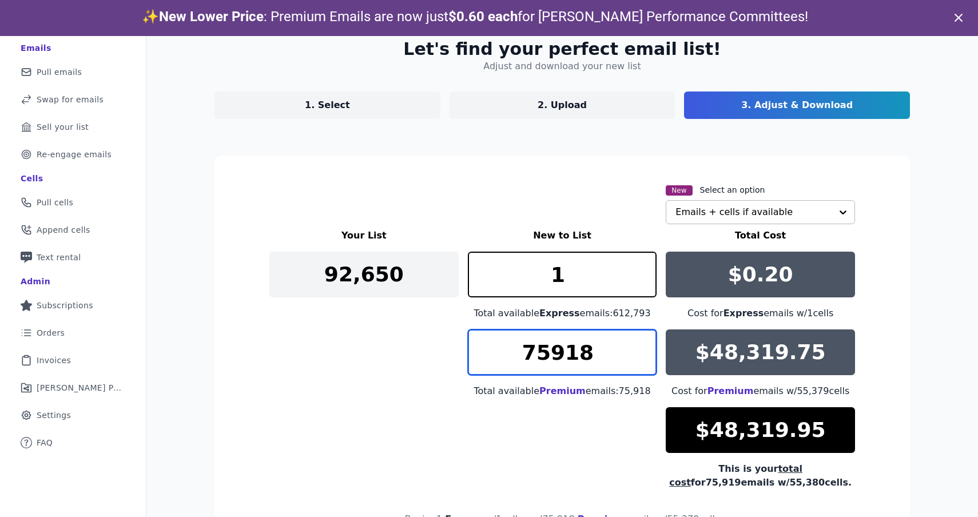
click at [550, 358] on input "75918" at bounding box center [562, 352] width 189 height 46
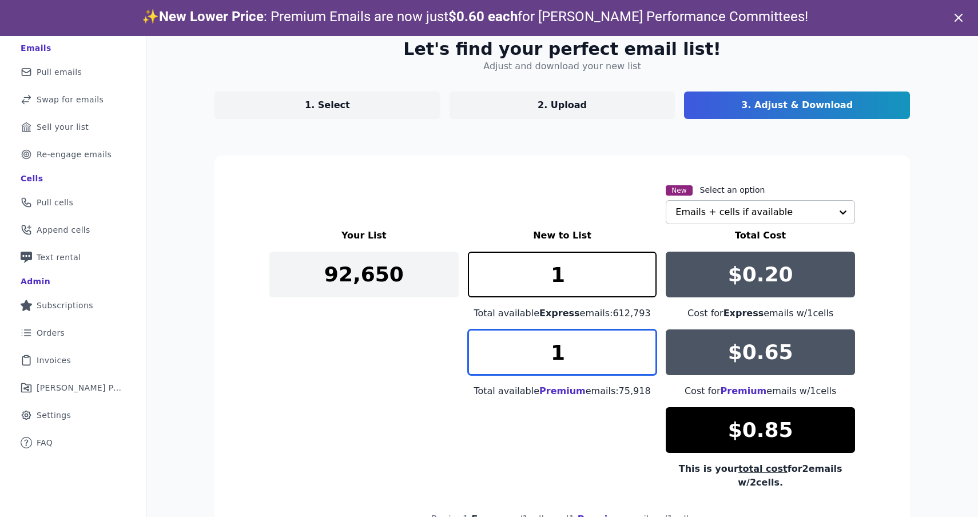
type input "1"
click at [883, 305] on section "New Select an option Emails + cells if available Your List New to List Total Co…" at bounding box center [561, 381] width 695 height 450
click at [845, 212] on div at bounding box center [843, 212] width 23 height 23
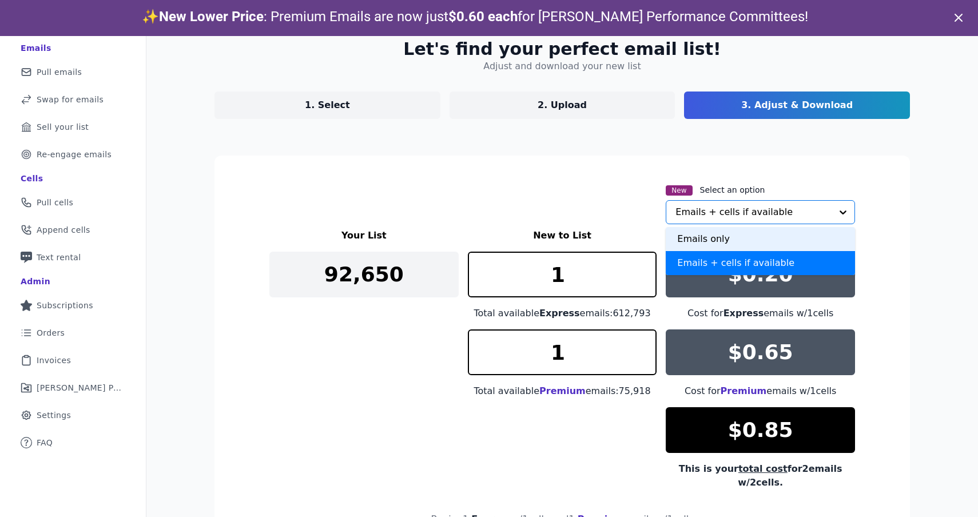
click at [810, 238] on div "Emails only" at bounding box center [760, 239] width 189 height 24
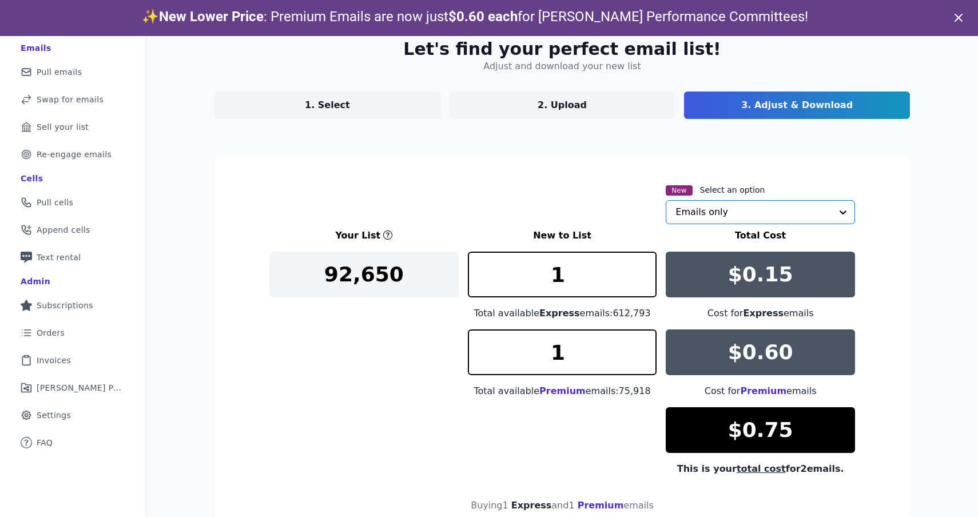
click at [885, 243] on section "New Select an option Option Emails only, selected. Select is focused, type to r…" at bounding box center [561, 374] width 695 height 436
click at [774, 274] on p "$0.15" at bounding box center [760, 274] width 65 height 23
click at [746, 352] on p "$0.60" at bounding box center [760, 352] width 65 height 23
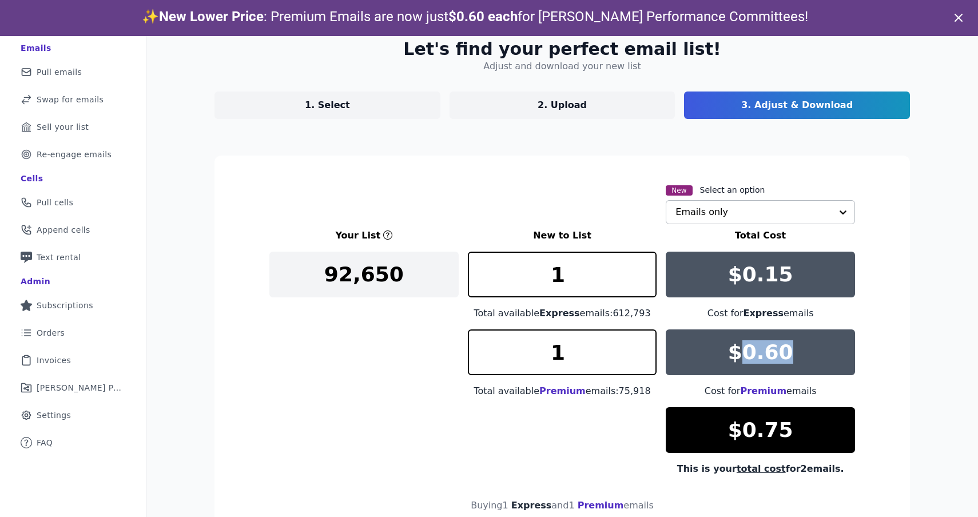
click at [746, 352] on p "$0.60" at bounding box center [760, 352] width 65 height 23
click at [839, 214] on div at bounding box center [843, 212] width 23 height 23
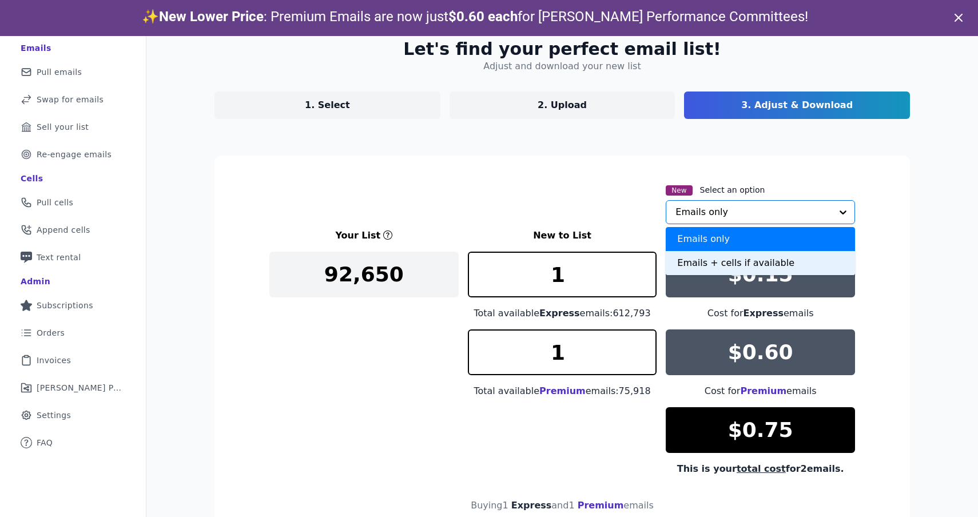
click at [816, 261] on div "Emails + cells if available" at bounding box center [760, 263] width 189 height 24
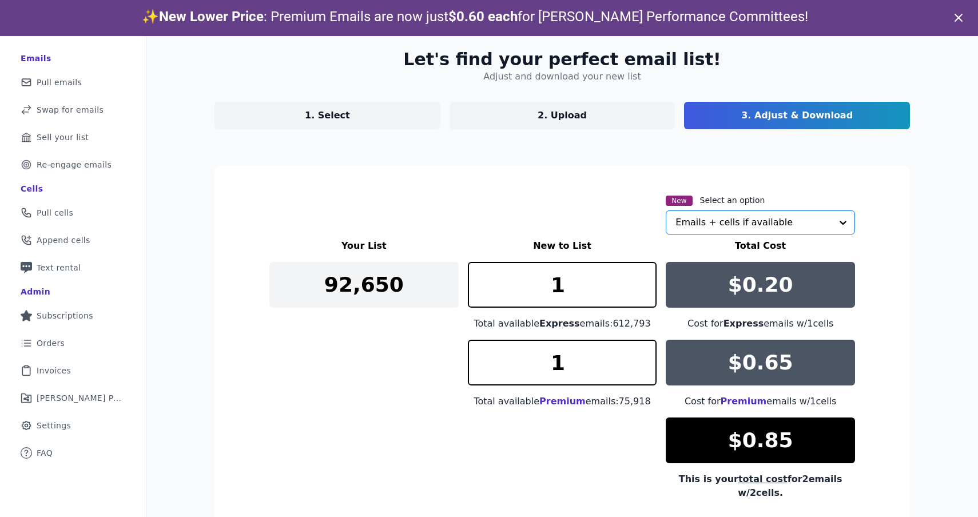
scroll to position [46, 0]
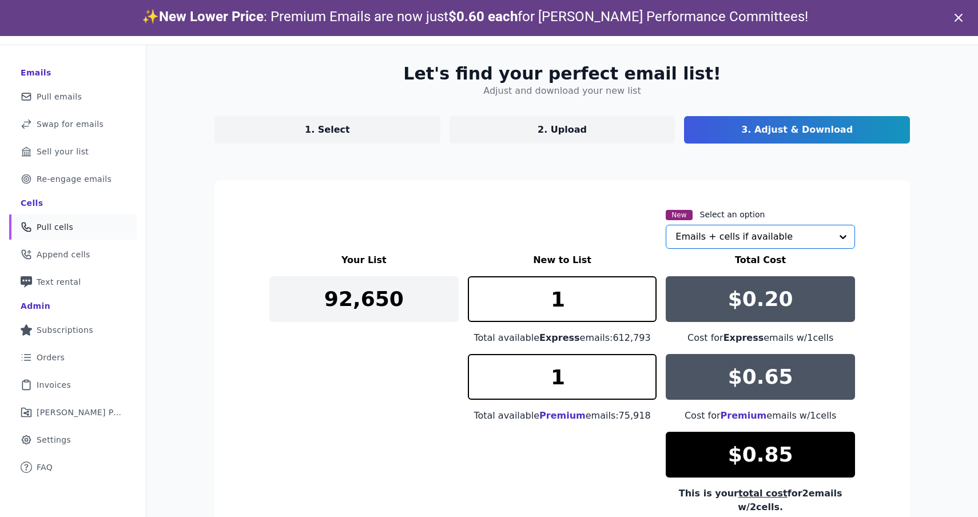
click at [47, 232] on link "Phone Icon Outline of a phone Pull cells" at bounding box center [73, 226] width 128 height 25
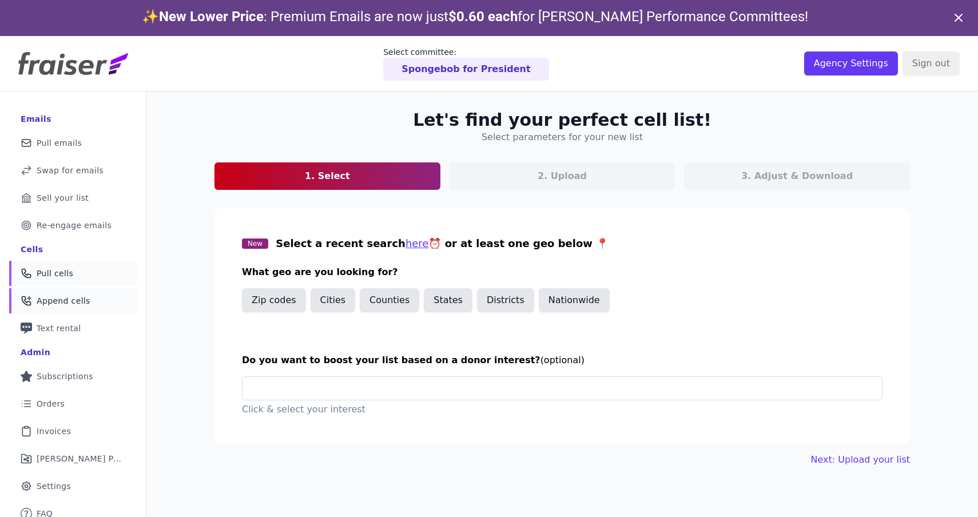
click at [102, 308] on link "Phone Icon with a plus sign Outline of a phone with a plus sign Append cells" at bounding box center [73, 300] width 128 height 25
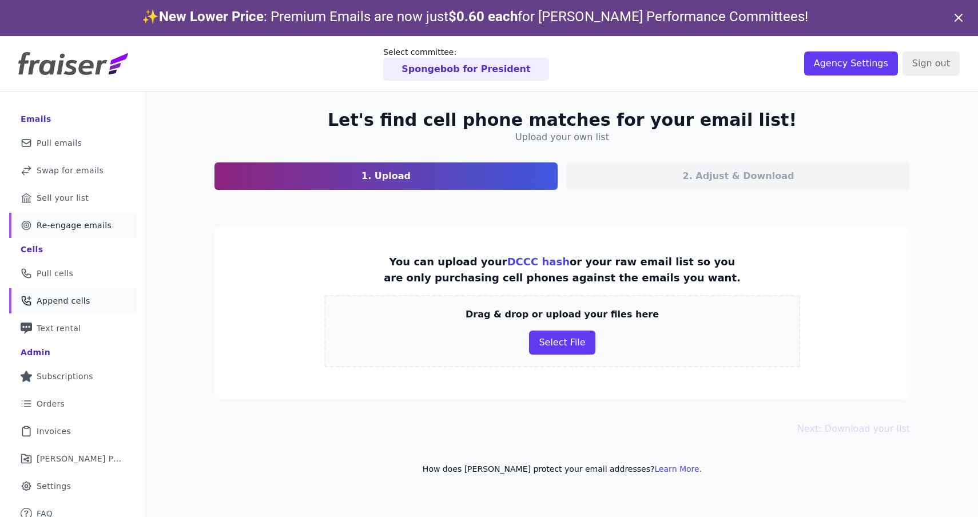
click at [69, 225] on span "Re-engage emails" at bounding box center [74, 225] width 75 height 11
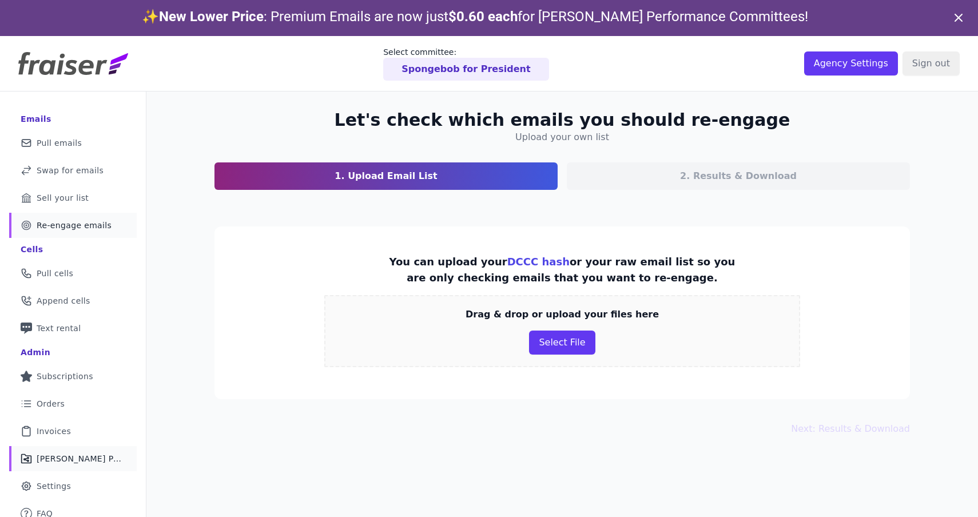
click at [98, 463] on span "[PERSON_NAME] Performance" at bounding box center [80, 458] width 86 height 11
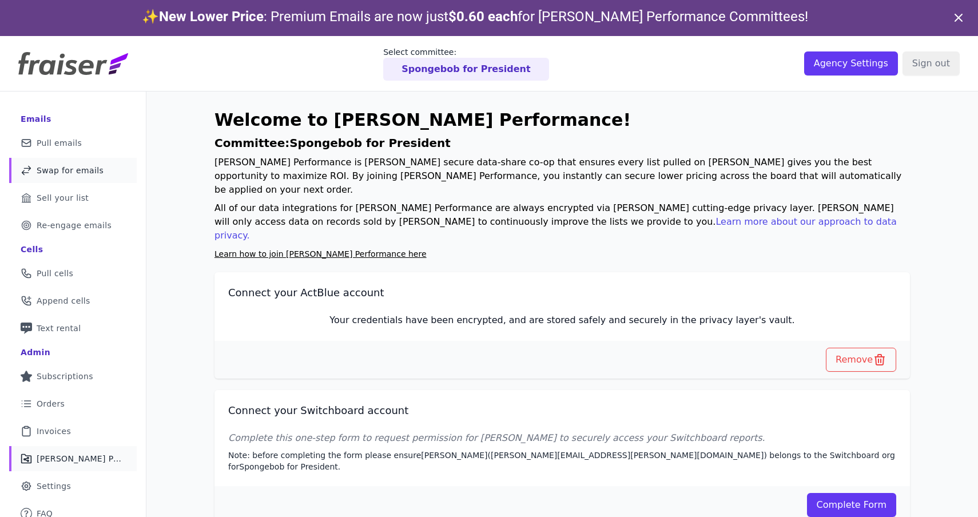
click at [69, 171] on span "Swap for emails" at bounding box center [70, 170] width 67 height 11
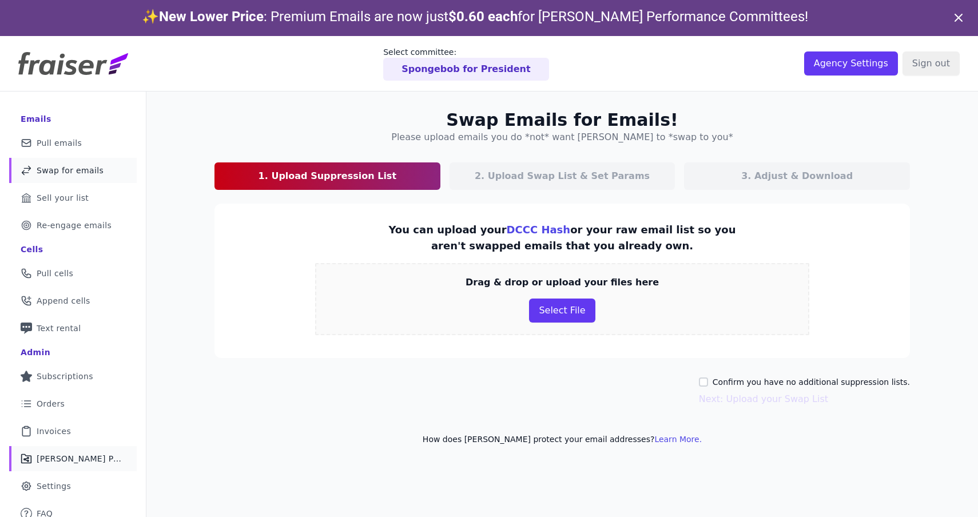
click at [79, 459] on span "[PERSON_NAME] Performance" at bounding box center [80, 458] width 86 height 11
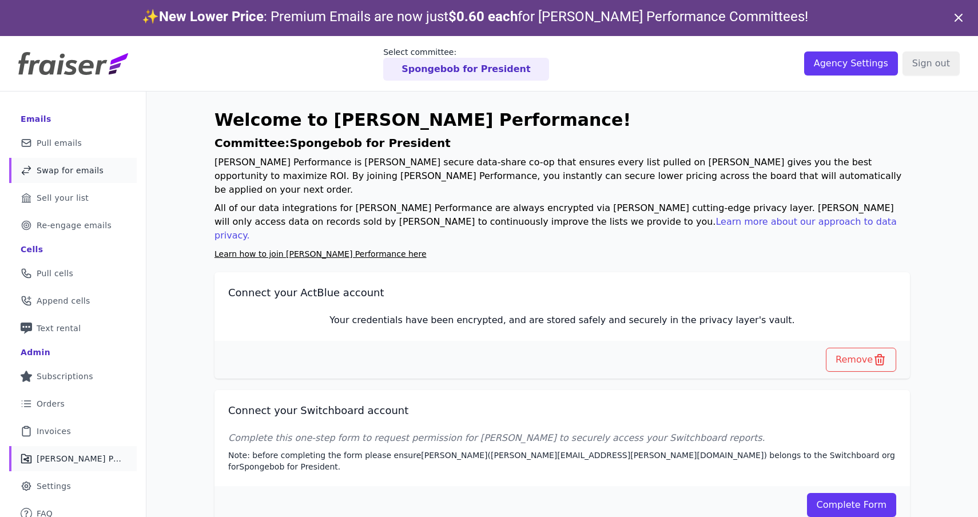
click at [67, 165] on span "Swap for emails" at bounding box center [70, 170] width 67 height 11
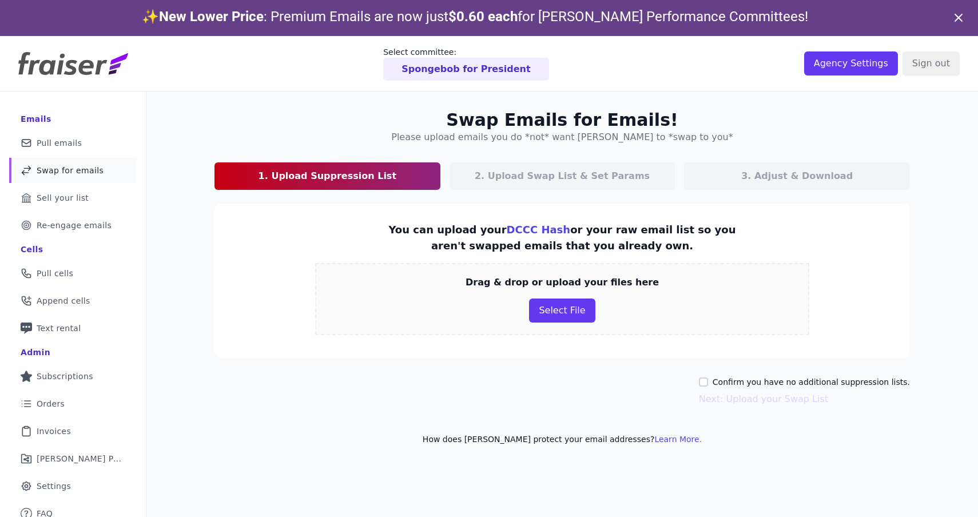
click at [35, 61] on img at bounding box center [73, 63] width 110 height 23
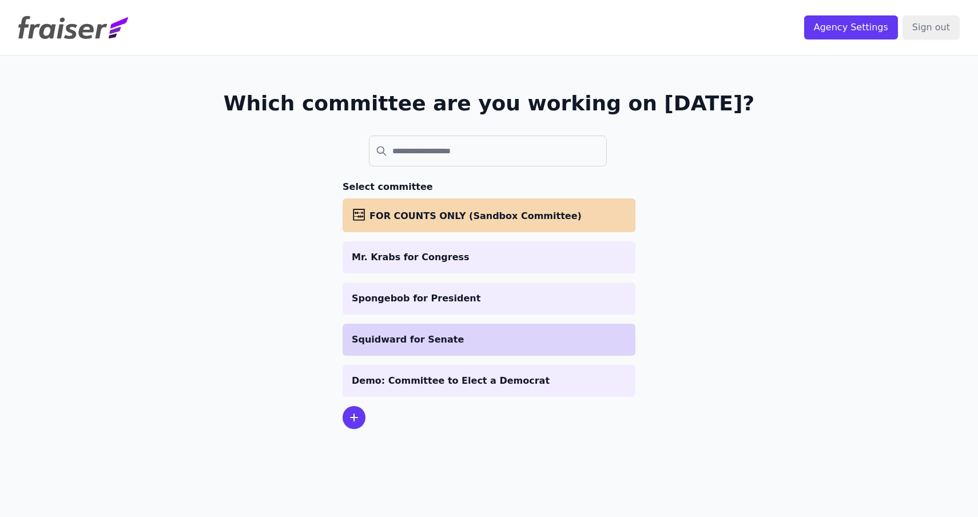
click at [382, 335] on p "Squidward for Senate" at bounding box center [489, 340] width 275 height 14
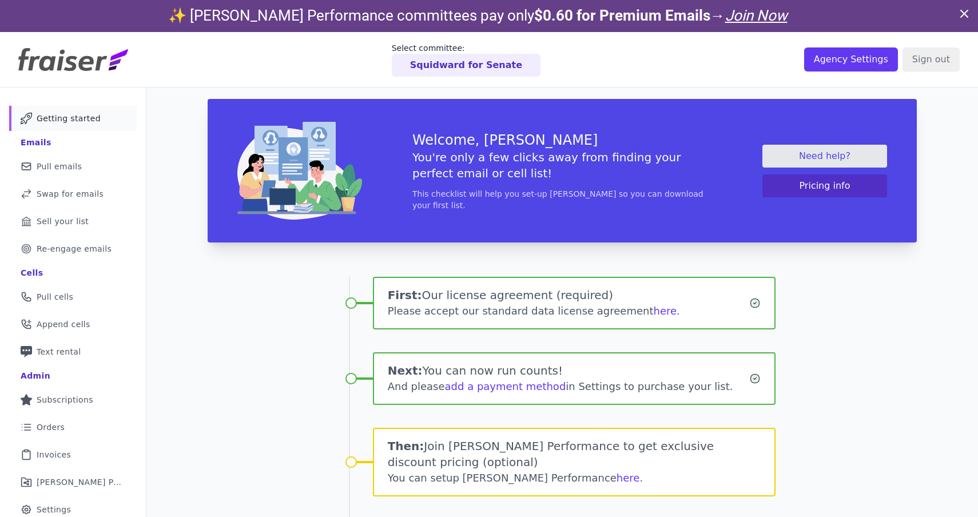
scroll to position [69, 0]
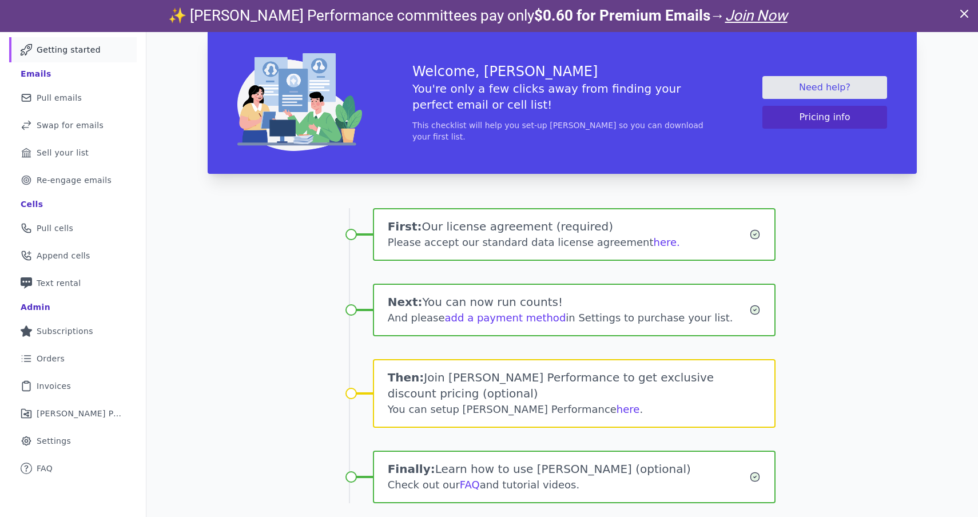
click at [655, 242] on div "Please accept our standard data license agreement here." at bounding box center [569, 242] width 362 height 16
click at [651, 243] on div "Please accept our standard data license agreement here." at bounding box center [569, 242] width 362 height 16
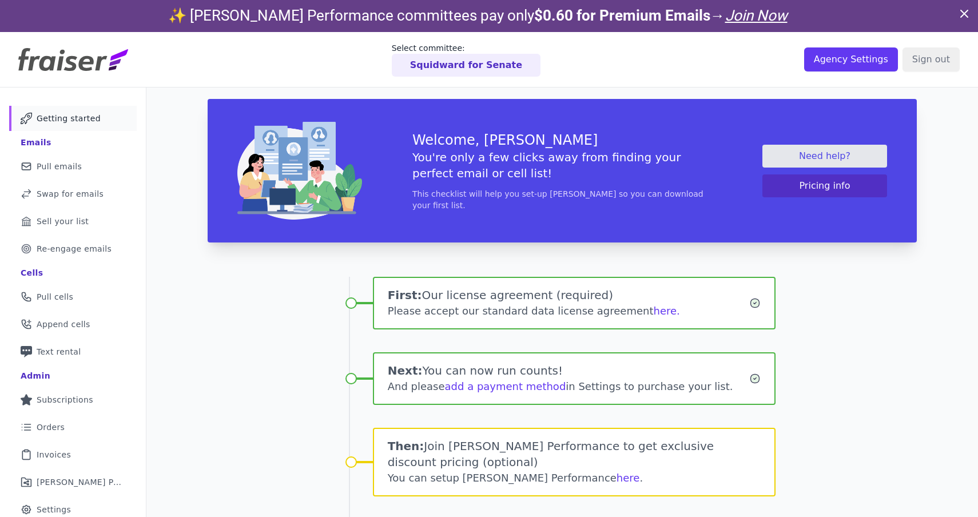
click at [100, 64] on img at bounding box center [73, 59] width 110 height 23
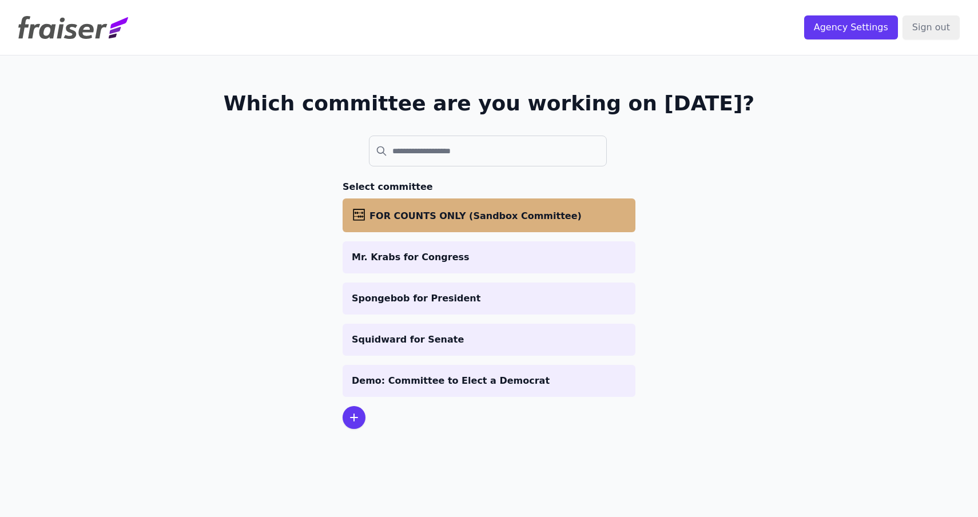
click at [389, 204] on li "abacus FOR COUNTS ONLY (Sandbox Committee)" at bounding box center [489, 215] width 293 height 34
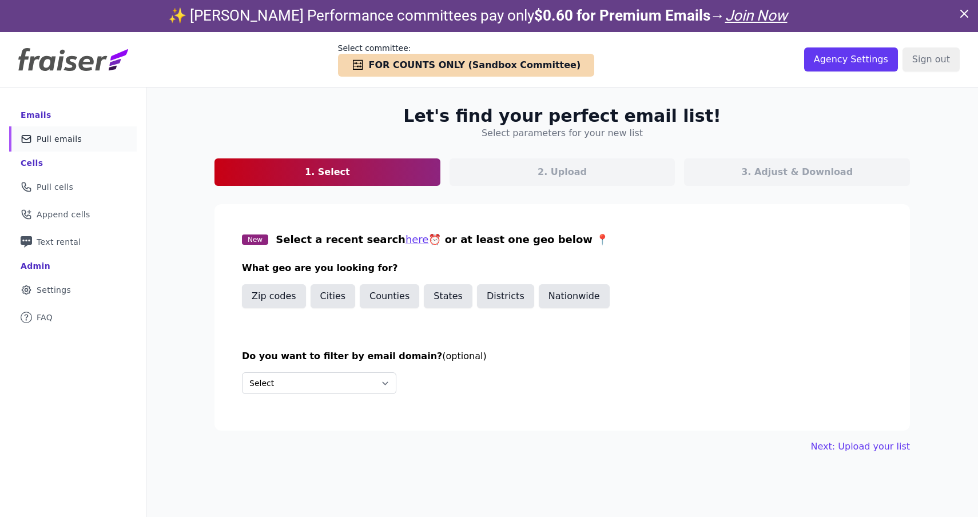
drag, startPoint x: 101, startPoint y: 71, endPoint x: 129, endPoint y: 29, distance: 50.4
click at [120, 40] on header "Select committee: Checkmark Icon Abacus FOR COUNTS ONLY (Sandbox Committee) Age…" at bounding box center [489, 59] width 978 height 55
